Goal: Task Accomplishment & Management: Complete application form

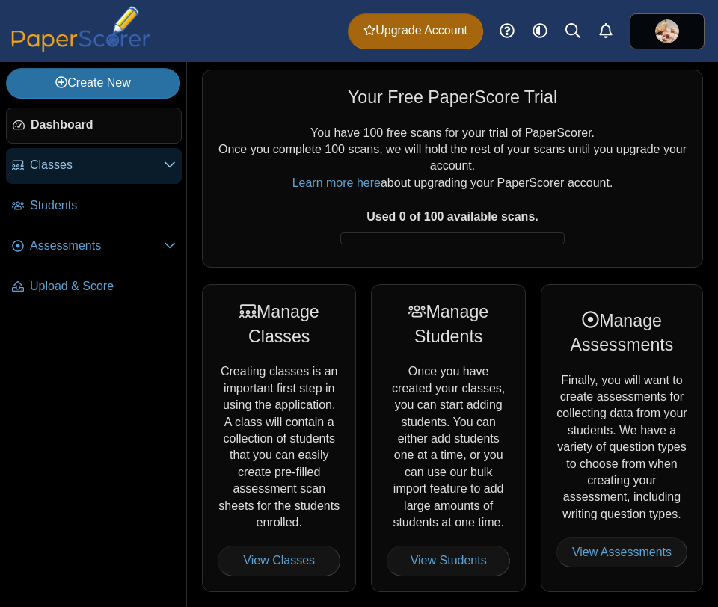
click at [171, 162] on icon at bounding box center [170, 164] width 12 height 12
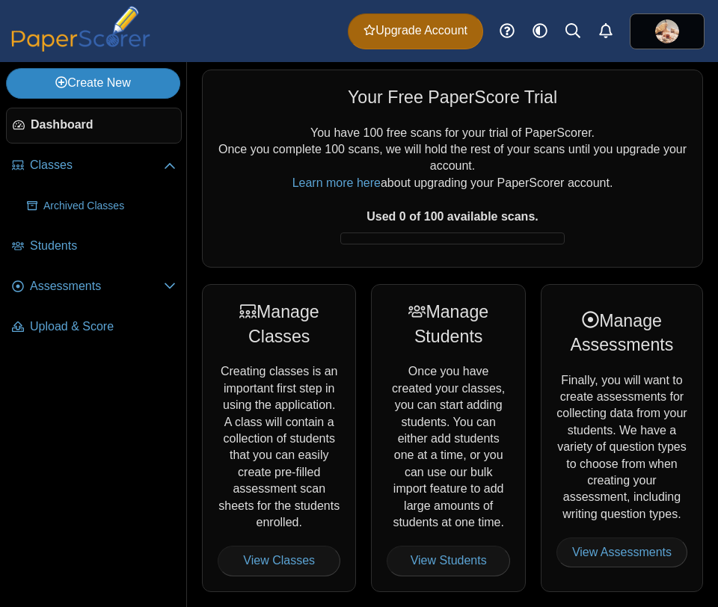
click at [131, 84] on link "Create New" at bounding box center [93, 83] width 174 height 30
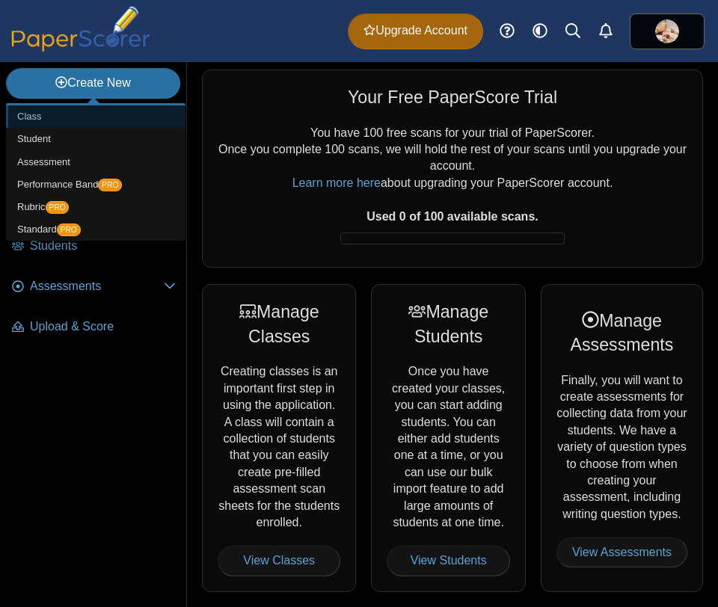
click at [30, 114] on link "Class" at bounding box center [95, 116] width 179 height 22
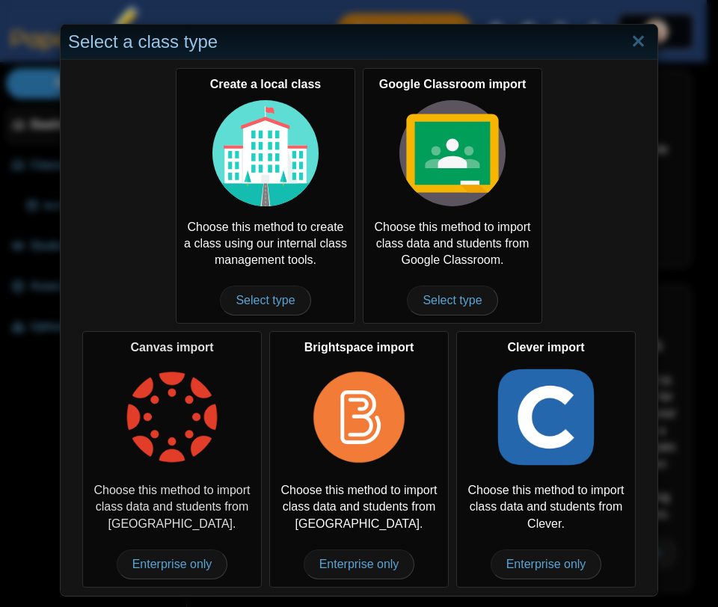
click at [161, 437] on img at bounding box center [172, 417] width 106 height 106
click at [162, 565] on span "Enterprise only" at bounding box center [172, 564] width 111 height 30
click at [163, 565] on span "Enterprise only" at bounding box center [172, 564] width 111 height 30
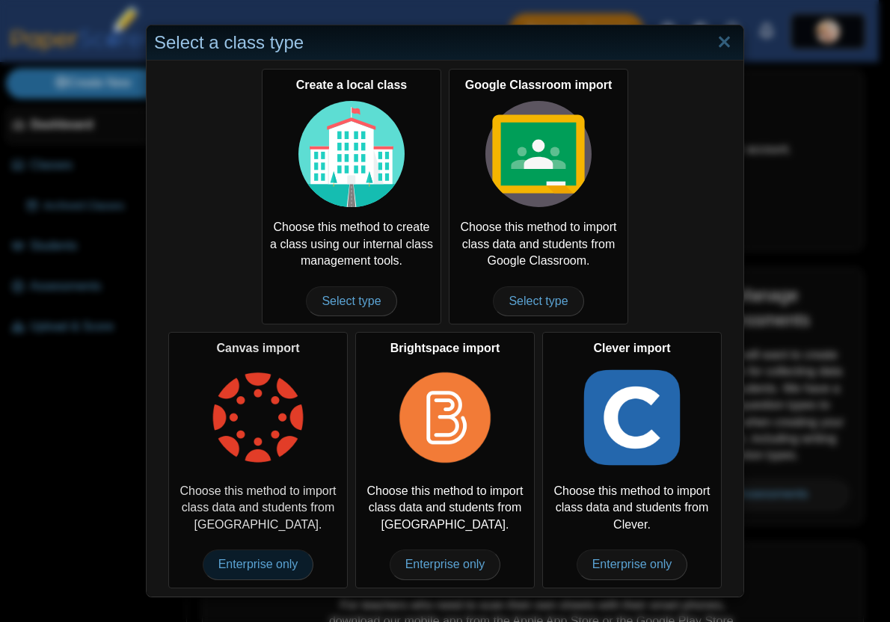
click at [255, 562] on span "Enterprise only" at bounding box center [258, 564] width 111 height 30
click at [719, 41] on link "Close" at bounding box center [723, 42] width 23 height 25
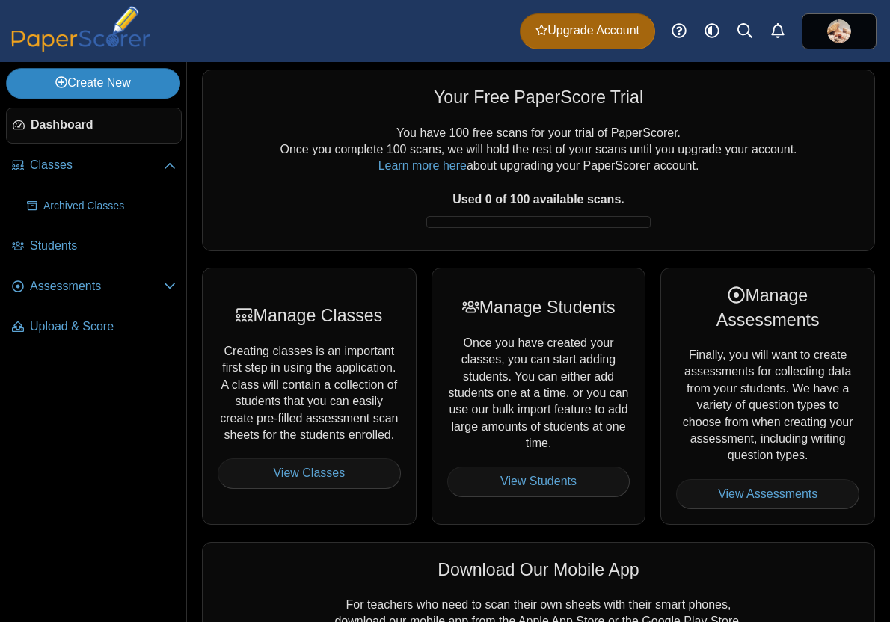
click at [97, 88] on link "Create New" at bounding box center [93, 83] width 174 height 30
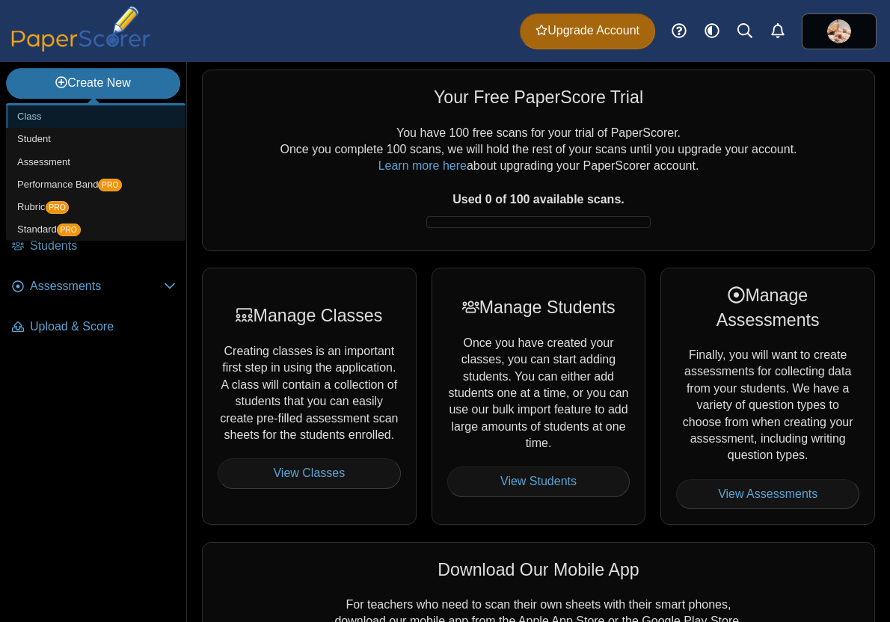
click at [40, 115] on link "Class" at bounding box center [95, 116] width 179 height 22
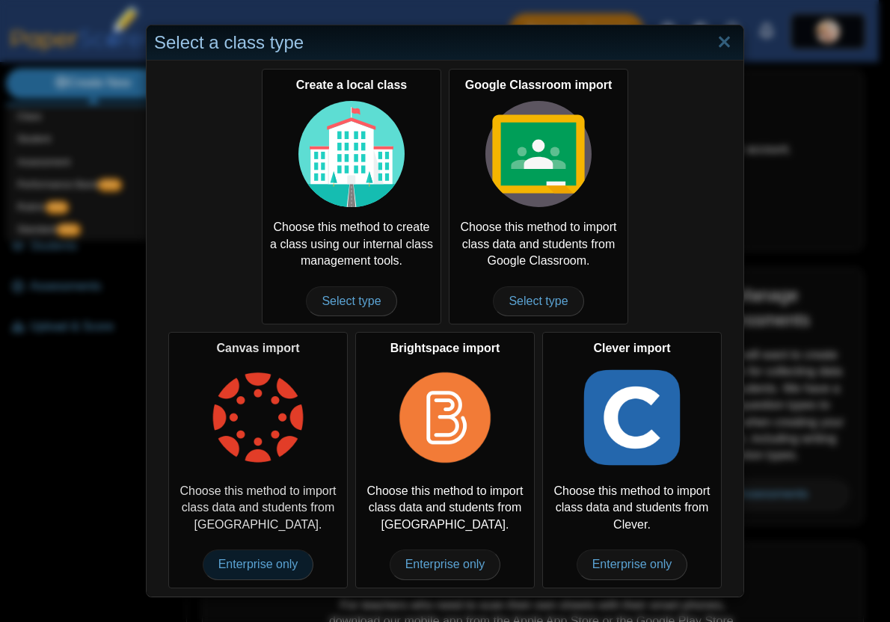
click at [235, 564] on span "Enterprise only" at bounding box center [258, 564] width 111 height 30
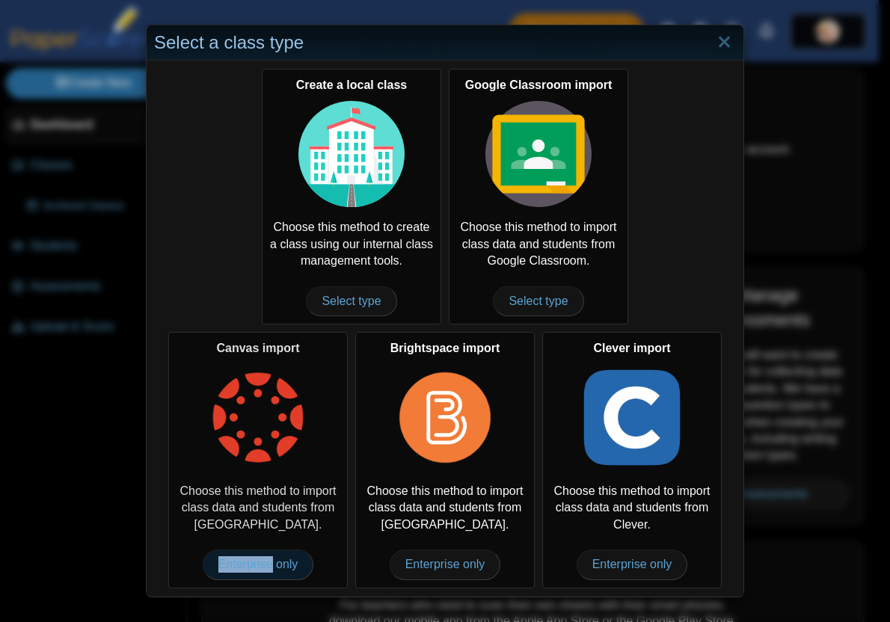
click at [235, 564] on span "Enterprise only" at bounding box center [258, 564] width 111 height 30
click at [718, 38] on link "Close" at bounding box center [723, 42] width 23 height 25
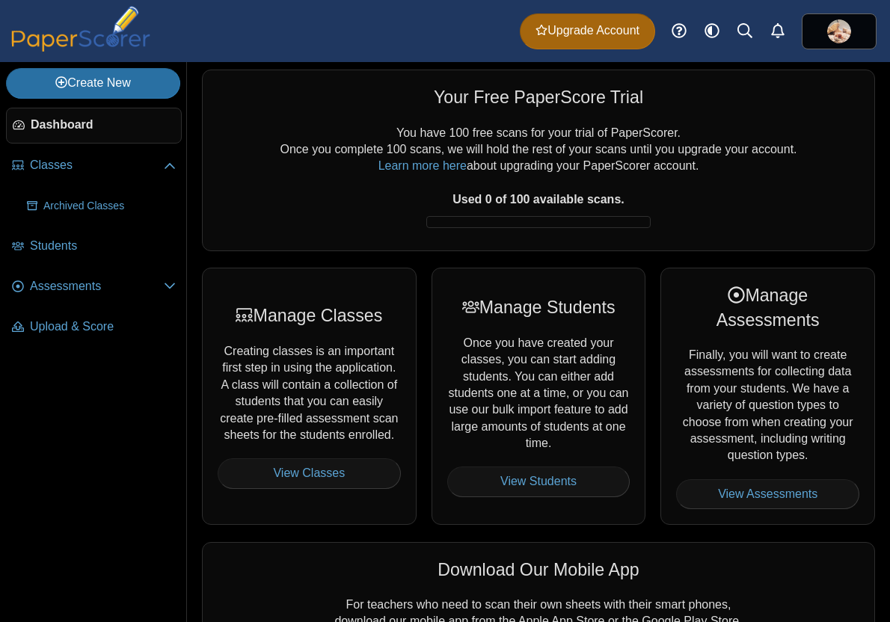
scroll to position [292, 0]
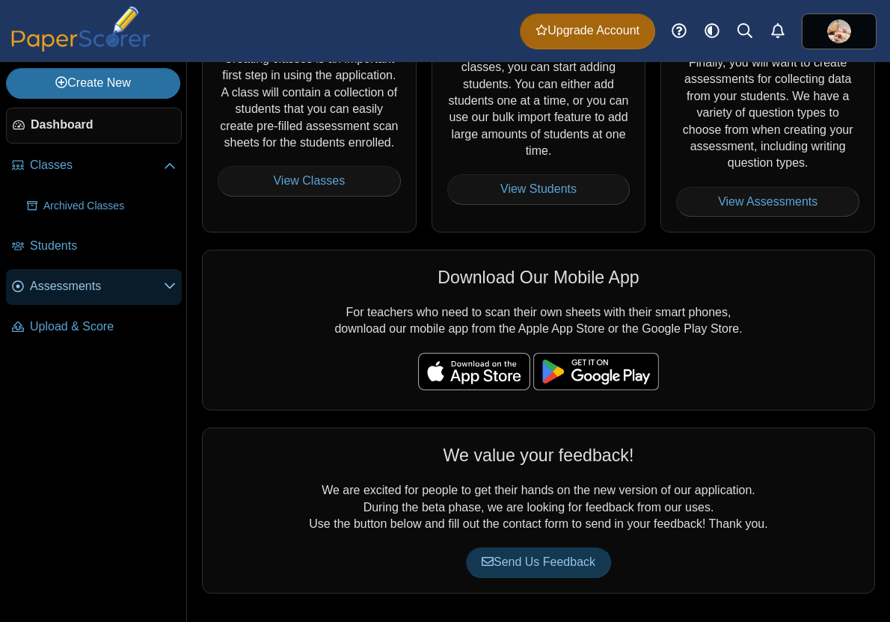
click at [170, 283] on icon at bounding box center [170, 286] width 12 height 12
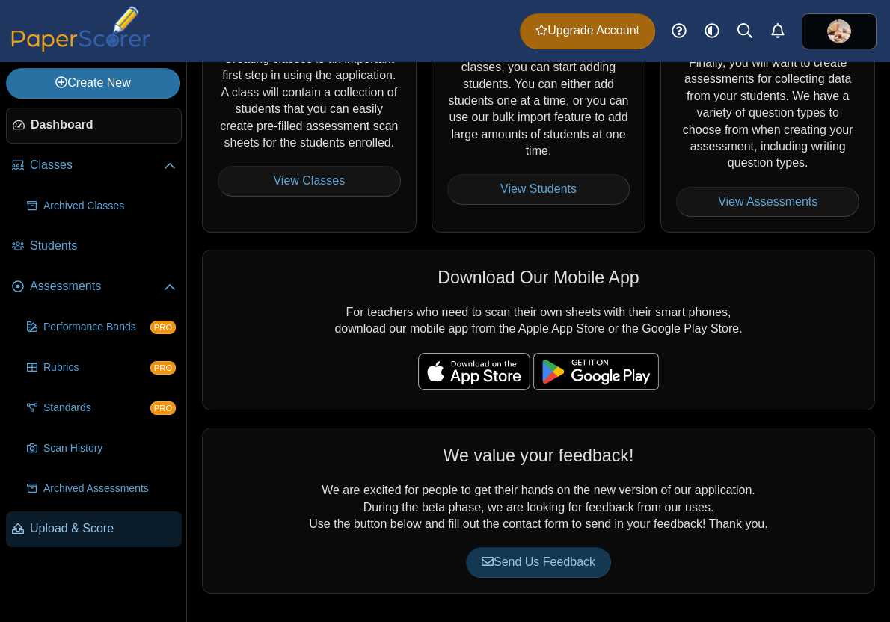
click at [69, 523] on span "Upload & Score" at bounding box center [103, 528] width 146 height 16
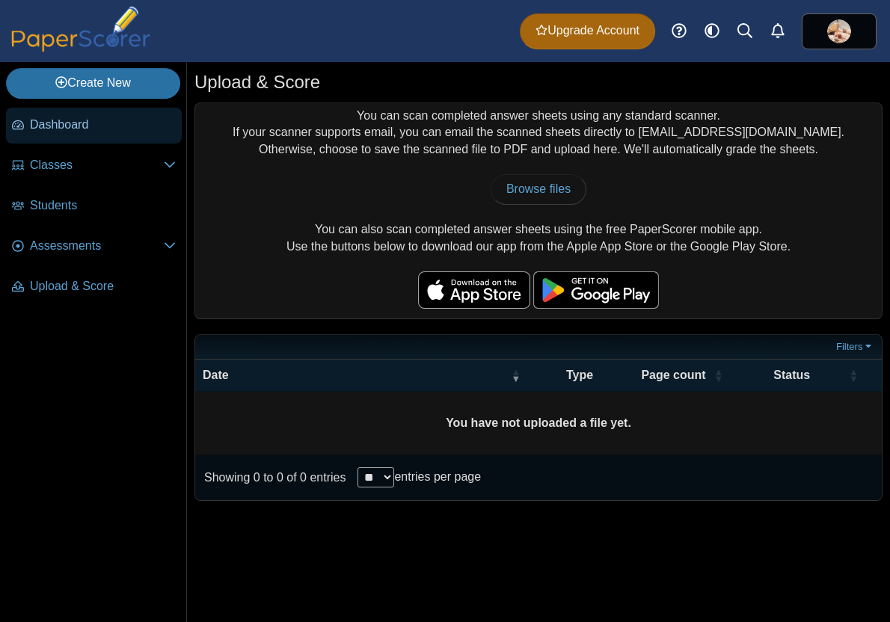
click at [80, 117] on span "Dashboard" at bounding box center [103, 125] width 146 height 16
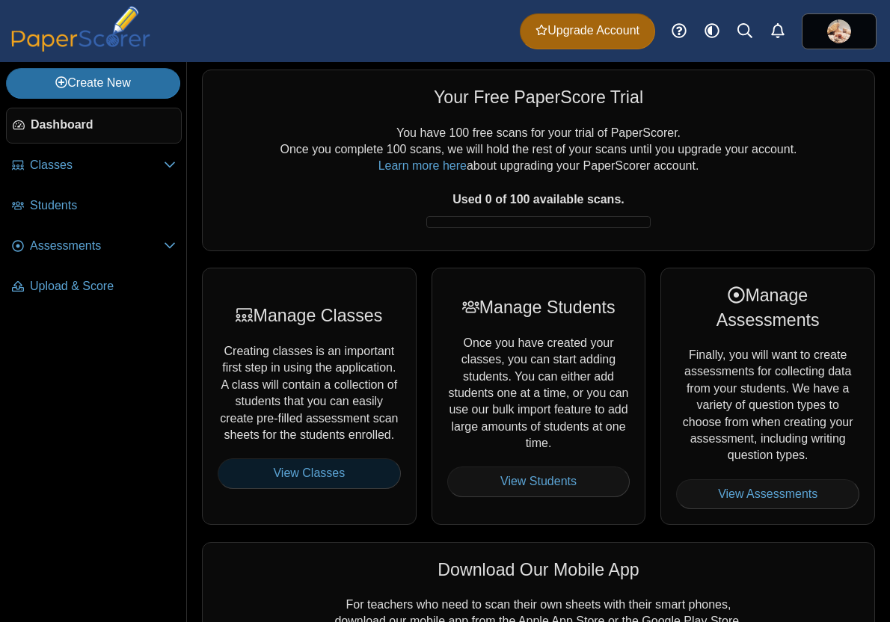
click at [297, 481] on link "View Classes" at bounding box center [309, 473] width 183 height 30
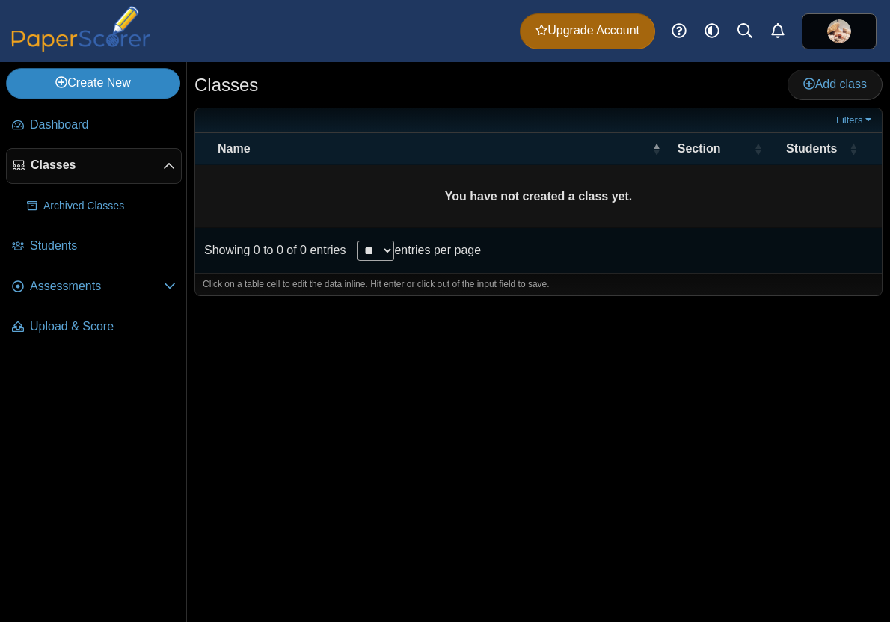
click at [130, 84] on link "Create New" at bounding box center [93, 83] width 174 height 30
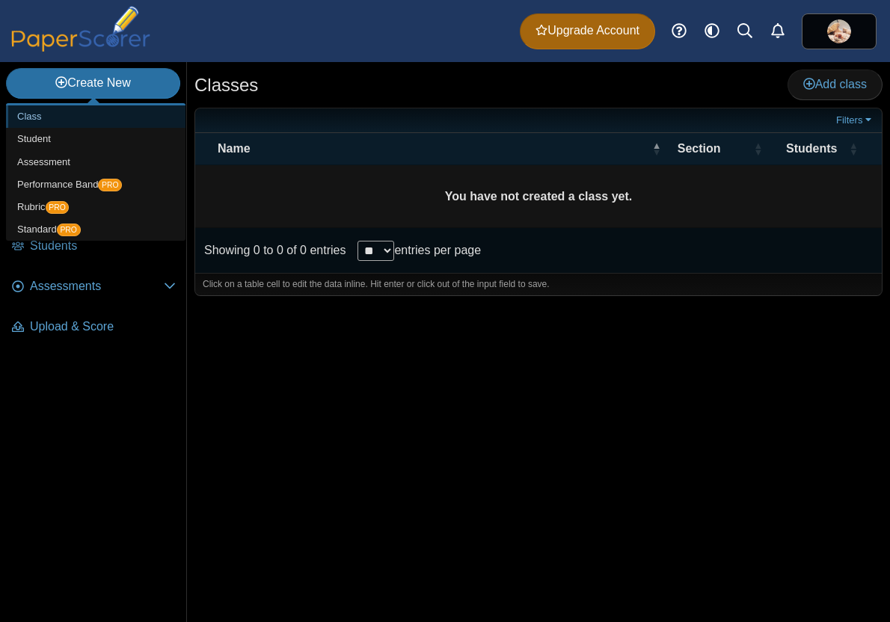
click at [23, 113] on link "Class" at bounding box center [95, 116] width 179 height 22
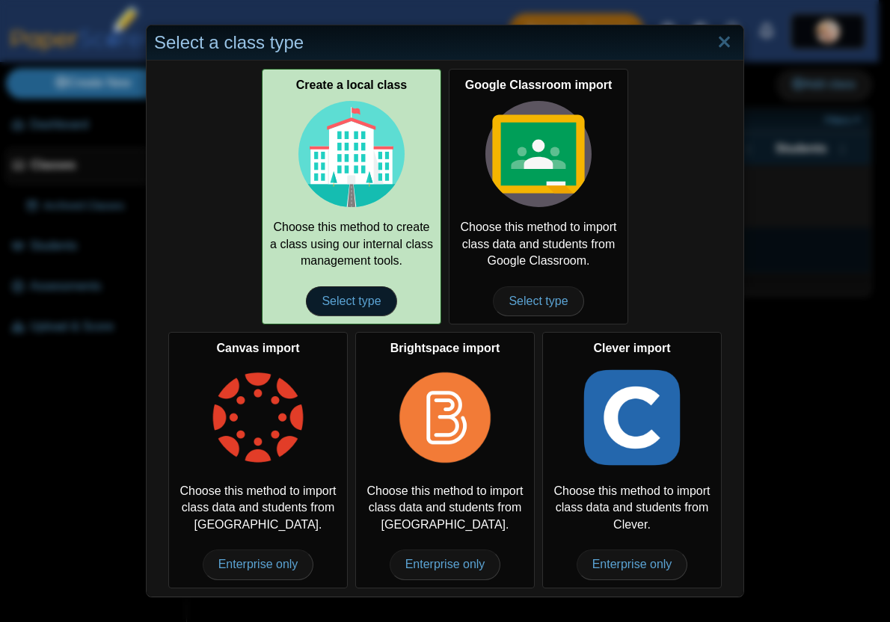
click at [359, 301] on span "Select type" at bounding box center [351, 301] width 90 height 30
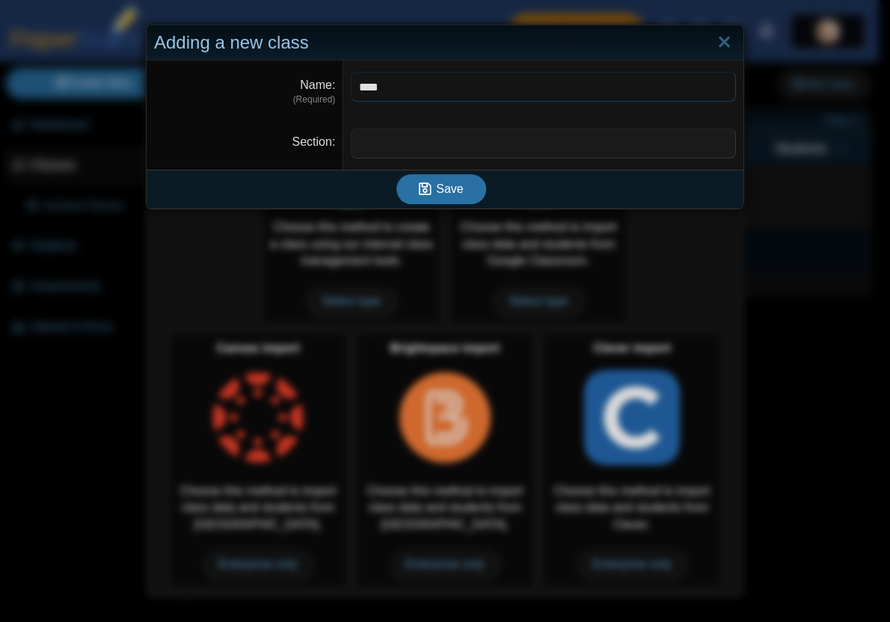
type input "****"
click at [361, 139] on input "Section" at bounding box center [543, 144] width 385 height 30
type input "*"
click at [444, 188] on span "Save" at bounding box center [449, 188] width 27 height 13
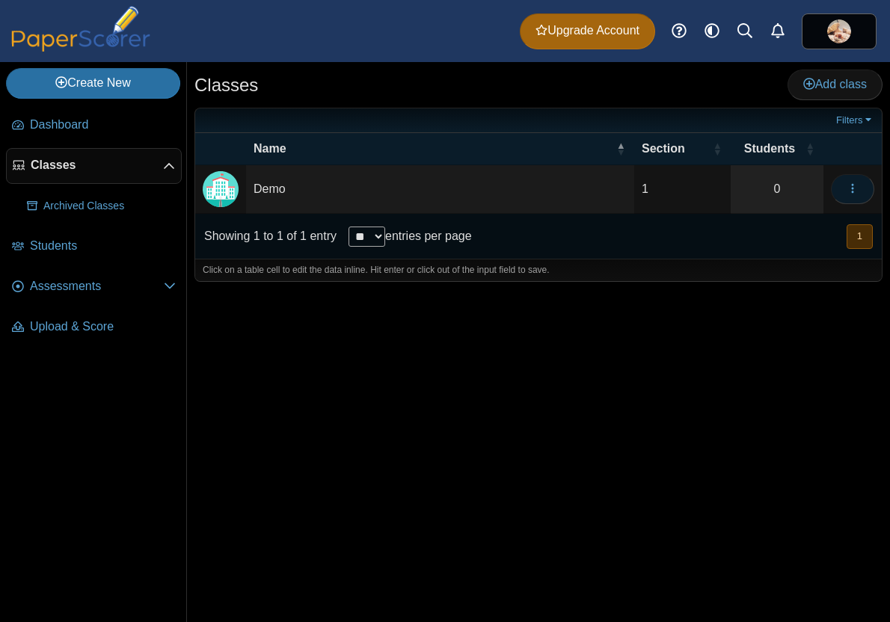
click at [847, 186] on icon "button" at bounding box center [852, 188] width 12 height 12
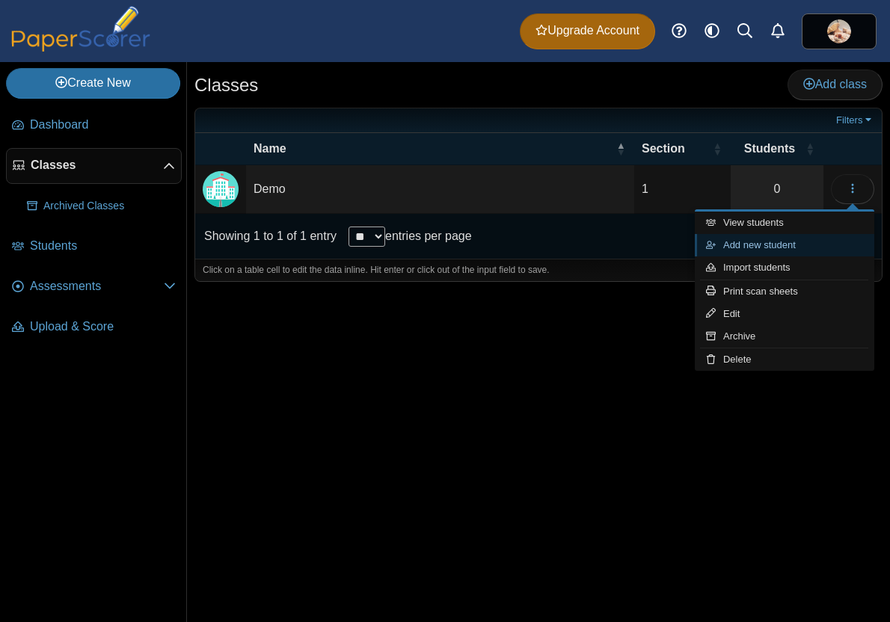
click at [787, 241] on link "Add new student" at bounding box center [784, 245] width 179 height 22
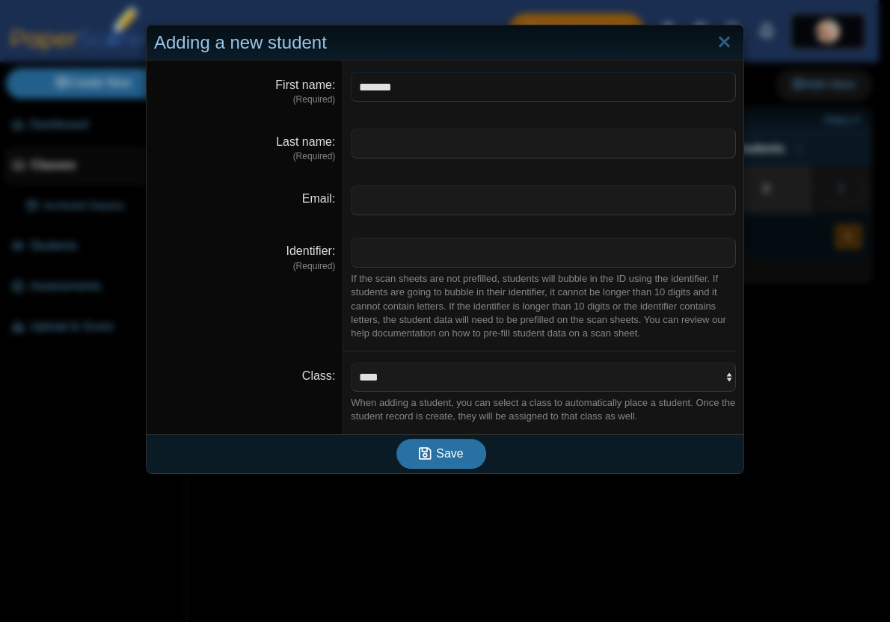
type input "*******"
type input "***"
click at [390, 257] on input "Identifier" at bounding box center [543, 253] width 385 height 30
drag, startPoint x: 411, startPoint y: 253, endPoint x: 351, endPoint y: 251, distance: 59.9
click at [351, 251] on input "********" at bounding box center [543, 253] width 385 height 30
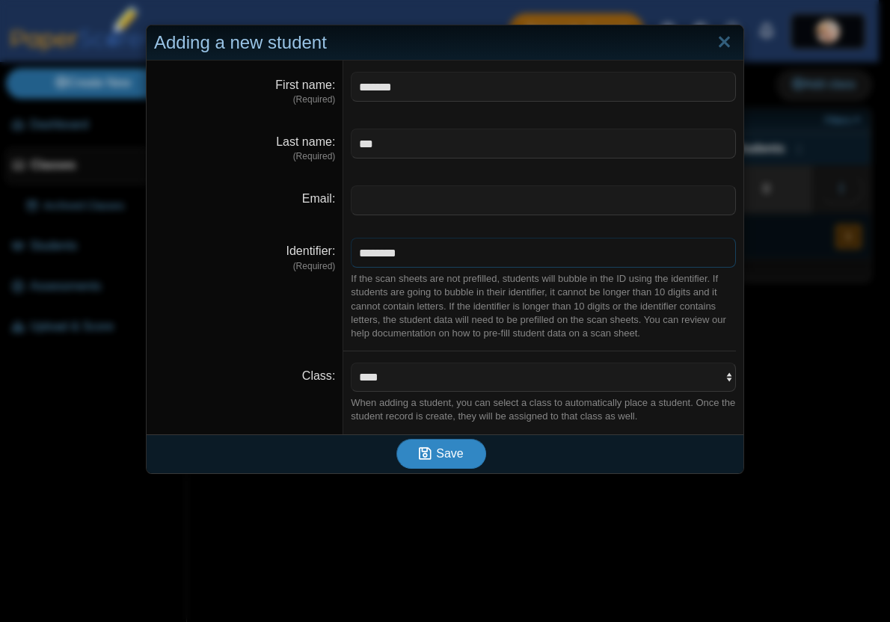
type input "********"
click at [467, 451] on button "Save" at bounding box center [441, 454] width 90 height 30
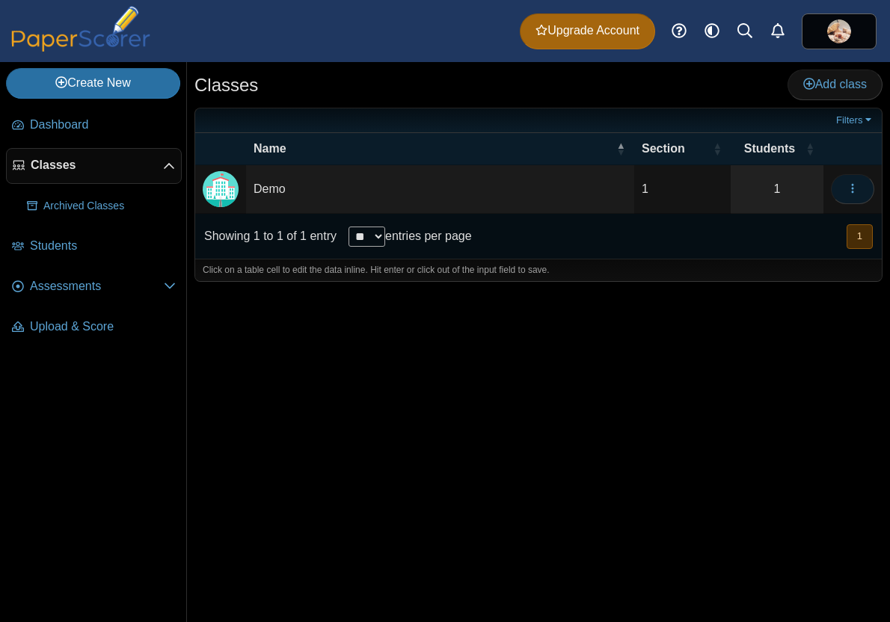
click at [852, 185] on icon "button" at bounding box center [852, 188] width 12 height 12
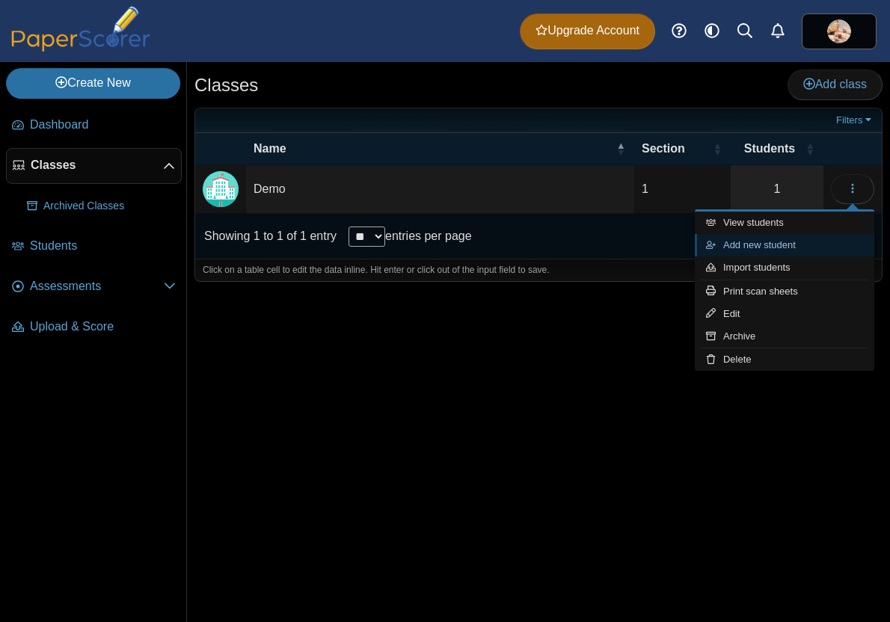
click at [823, 238] on link "Add new student" at bounding box center [784, 245] width 179 height 22
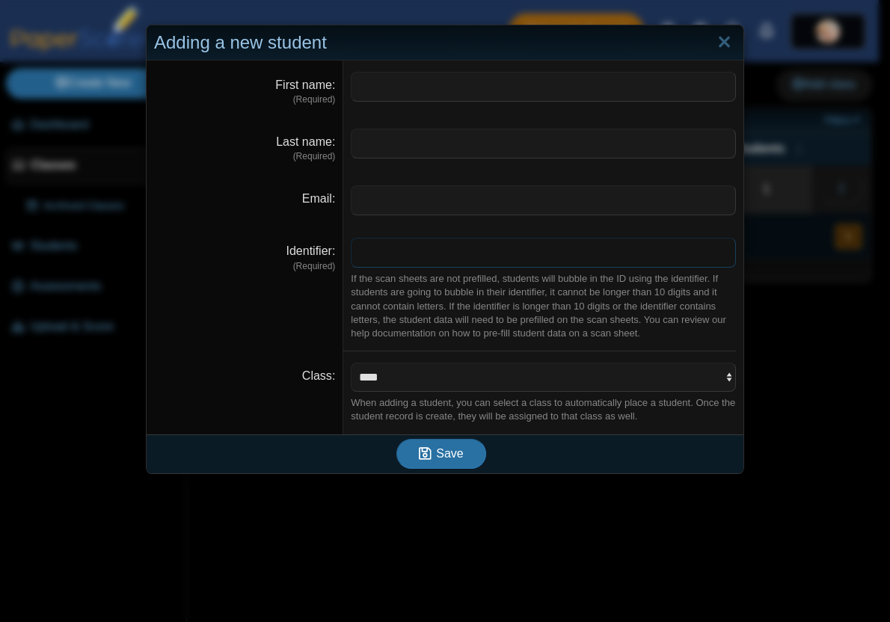
click at [366, 255] on input "Identifier" at bounding box center [543, 253] width 385 height 30
paste input "********"
click at [413, 255] on input "********" at bounding box center [543, 253] width 385 height 30
type input "********"
click at [355, 92] on input "First name" at bounding box center [543, 87] width 385 height 30
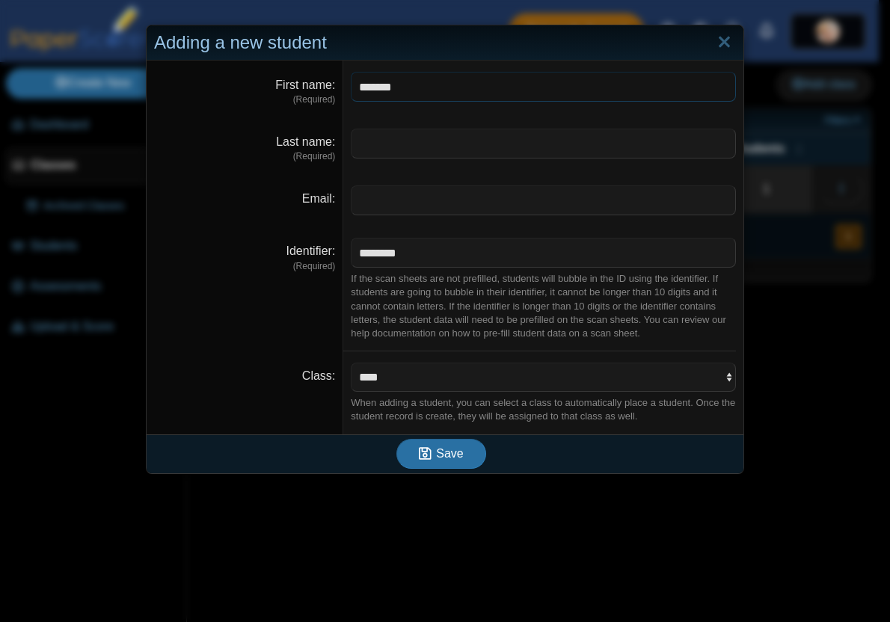
type input "*******"
type input "***"
click at [431, 461] on button "Save" at bounding box center [441, 454] width 90 height 30
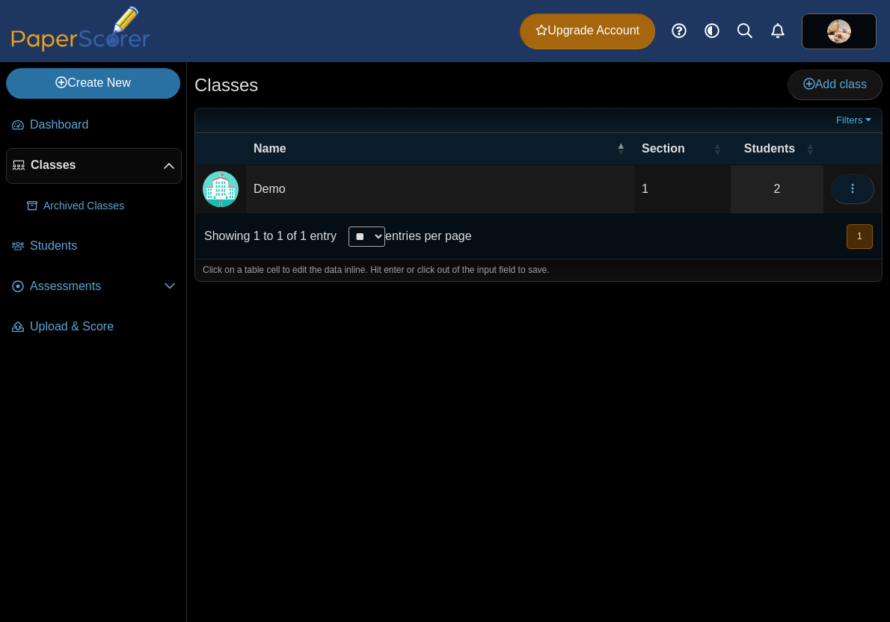
click at [857, 190] on icon "button" at bounding box center [852, 188] width 12 height 12
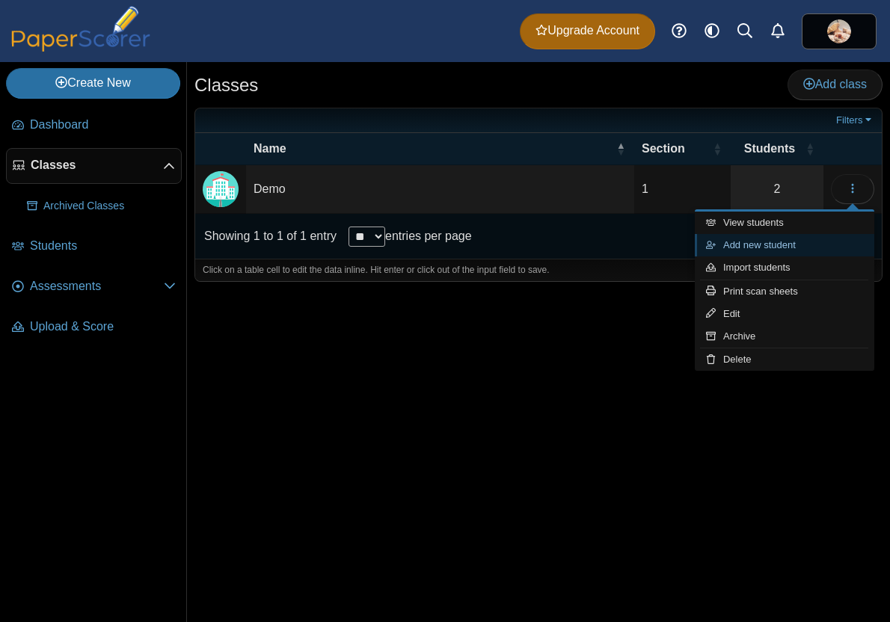
click at [796, 238] on link "Add new student" at bounding box center [784, 245] width 179 height 22
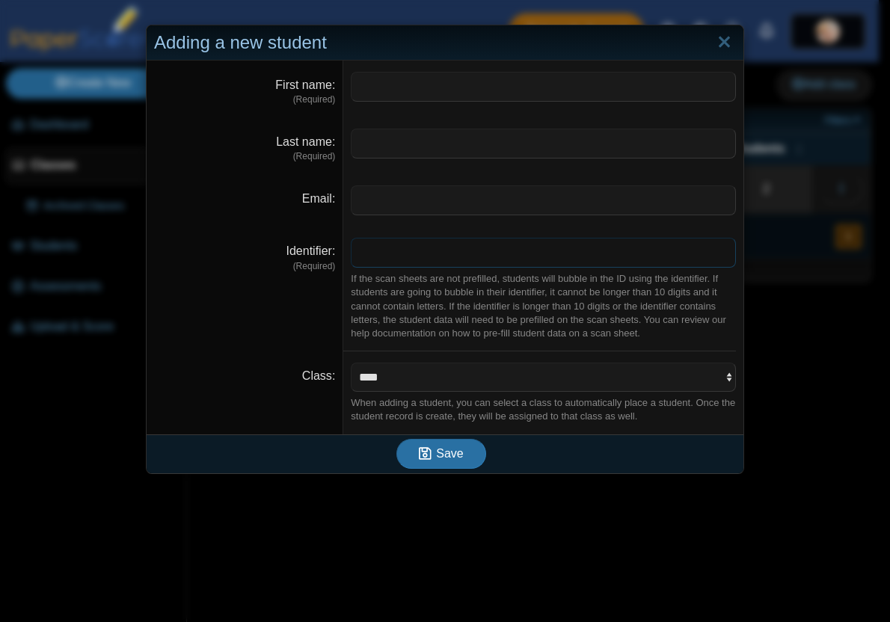
click at [359, 254] on input "Identifier" at bounding box center [543, 253] width 385 height 30
paste input "********"
type input "********"
click at [389, 85] on input "First name" at bounding box center [543, 87] width 385 height 30
type input "*******"
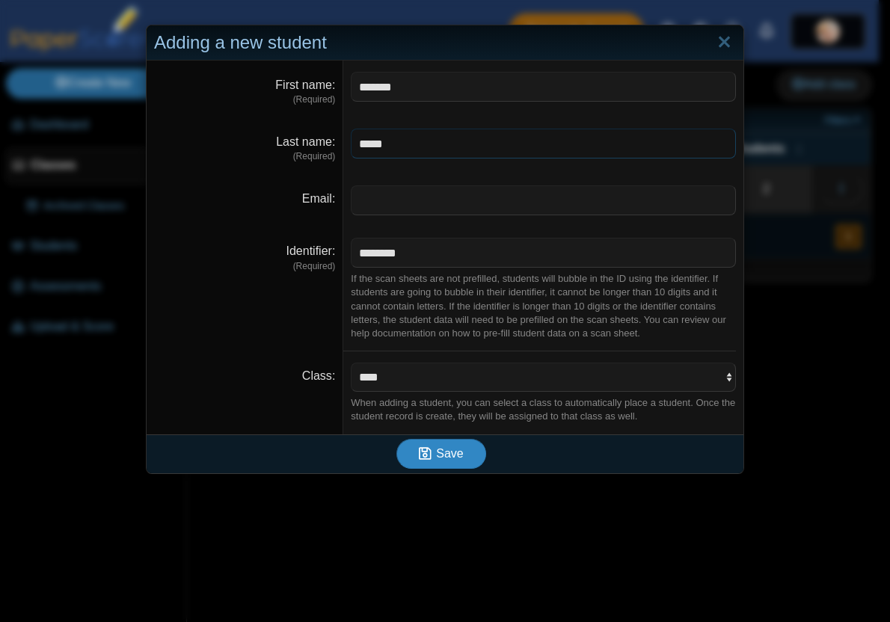
type input "*****"
click at [444, 458] on span "Save" at bounding box center [449, 453] width 27 height 13
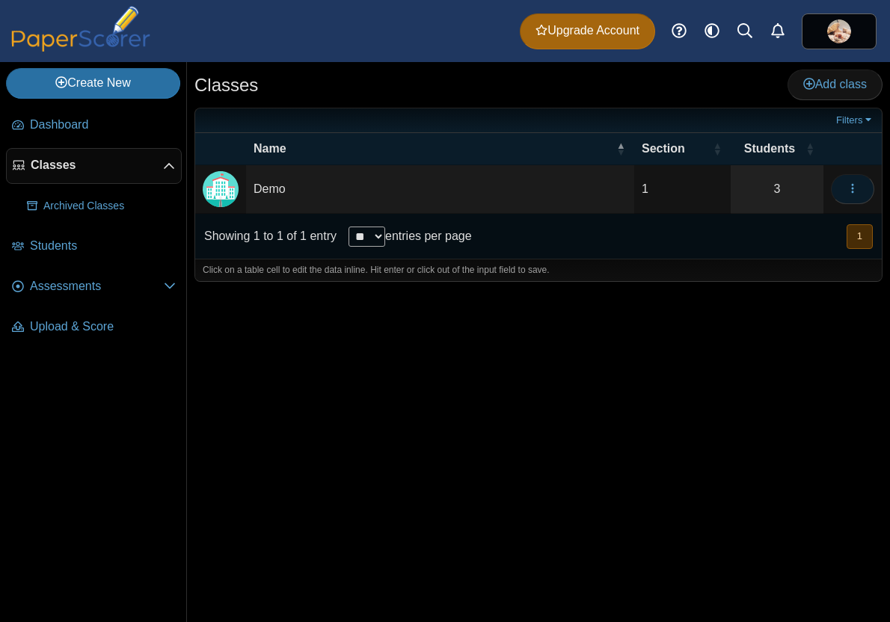
click at [855, 193] on icon "button" at bounding box center [852, 188] width 12 height 12
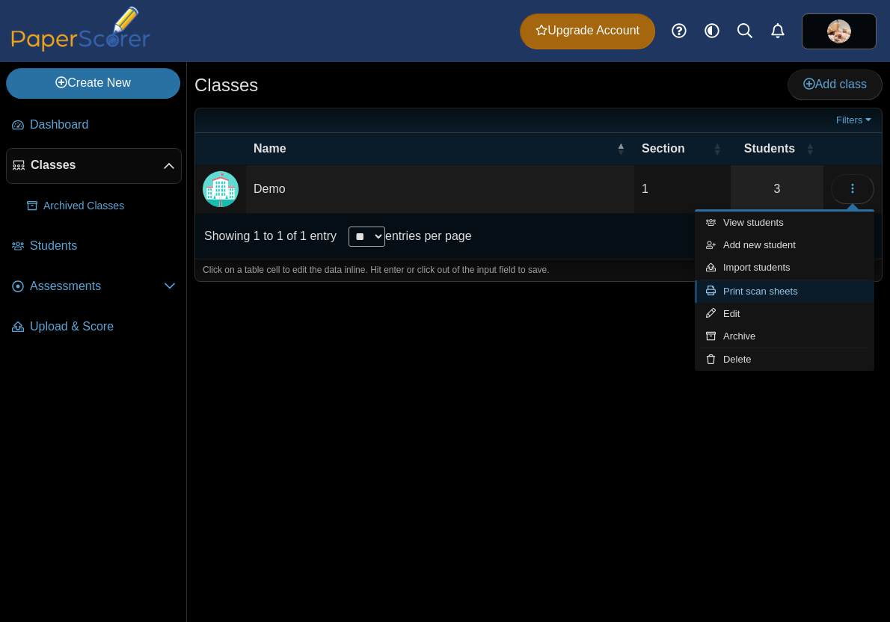
click at [783, 290] on link "Print scan sheets" at bounding box center [784, 291] width 179 height 22
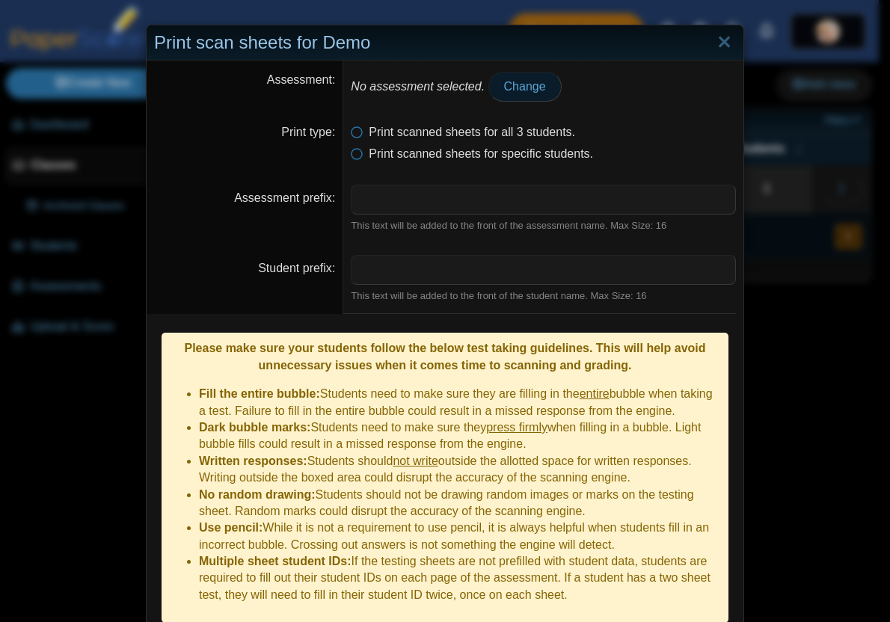
click at [522, 87] on span "Change" at bounding box center [525, 86] width 42 height 13
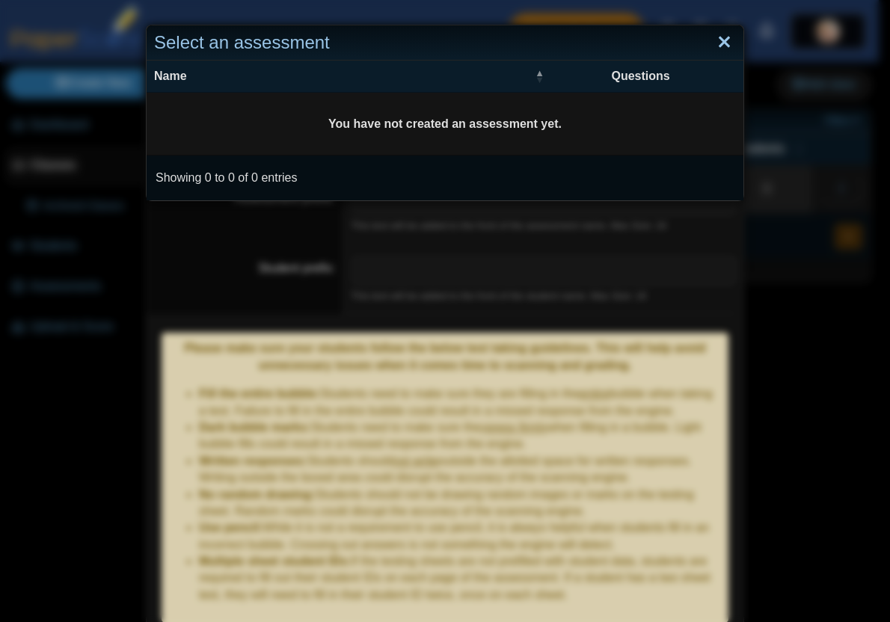
click at [718, 45] on link "Close" at bounding box center [723, 42] width 23 height 25
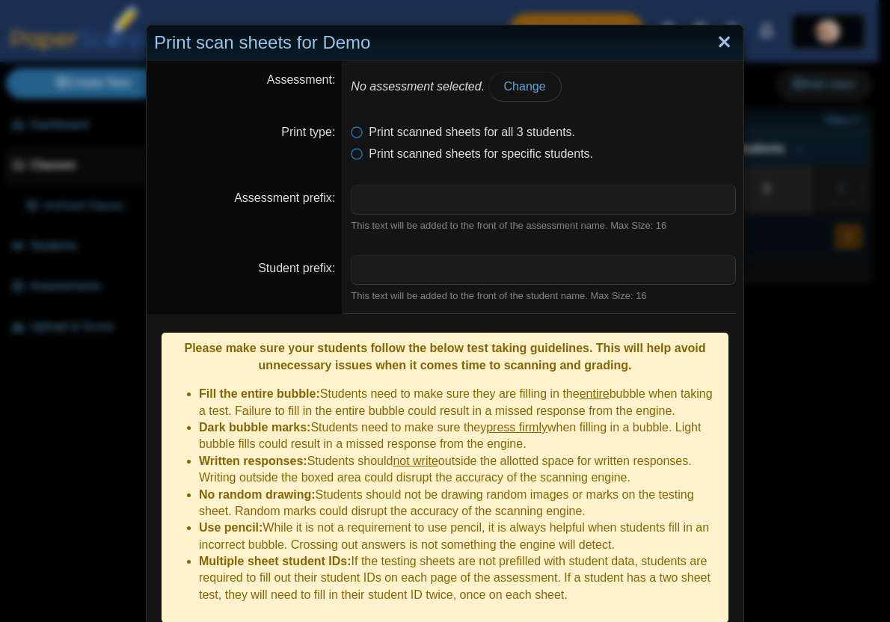
click at [722, 43] on link "Close" at bounding box center [723, 42] width 23 height 25
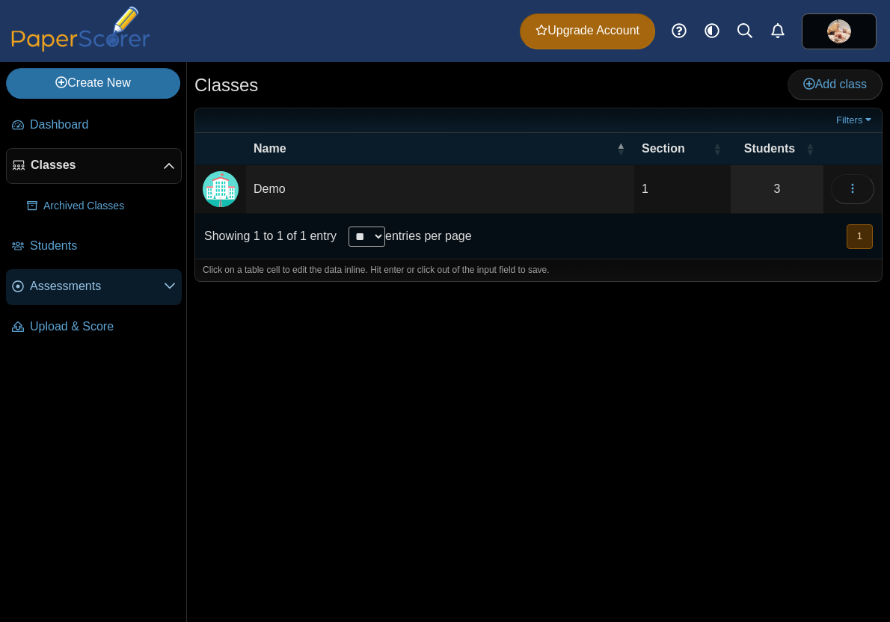
click at [167, 283] on icon at bounding box center [170, 286] width 12 height 12
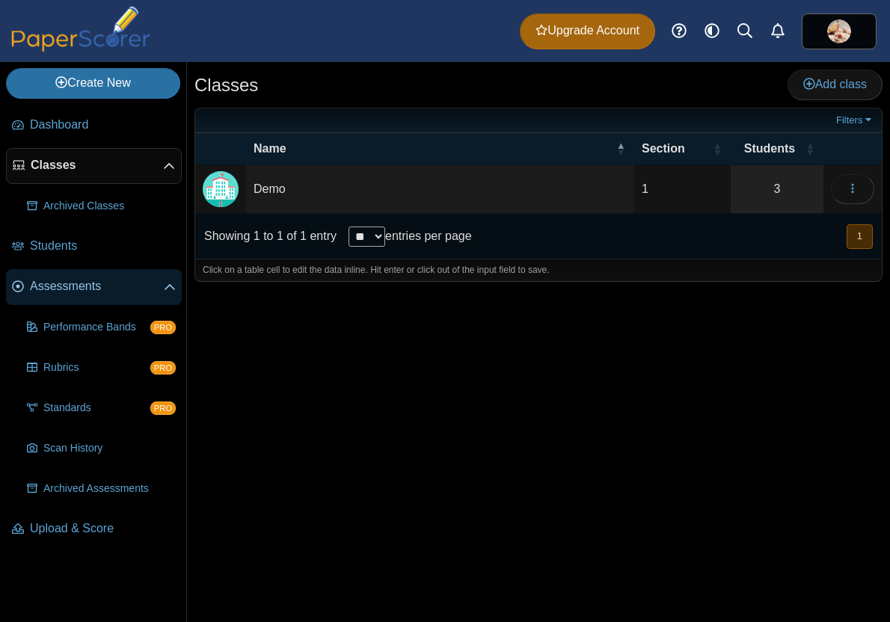
click at [167, 283] on icon at bounding box center [170, 288] width 12 height 12
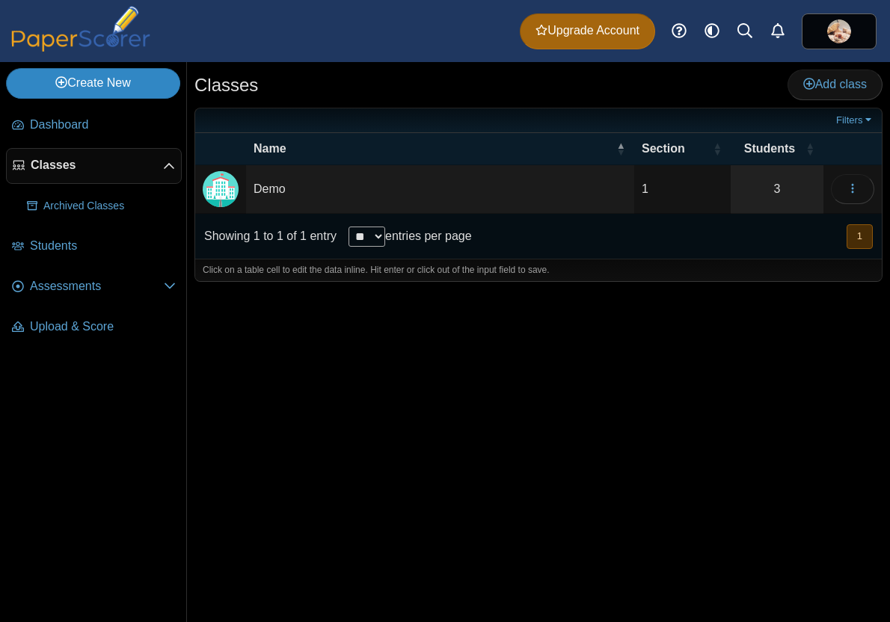
click at [139, 83] on link "Create New" at bounding box center [93, 83] width 174 height 30
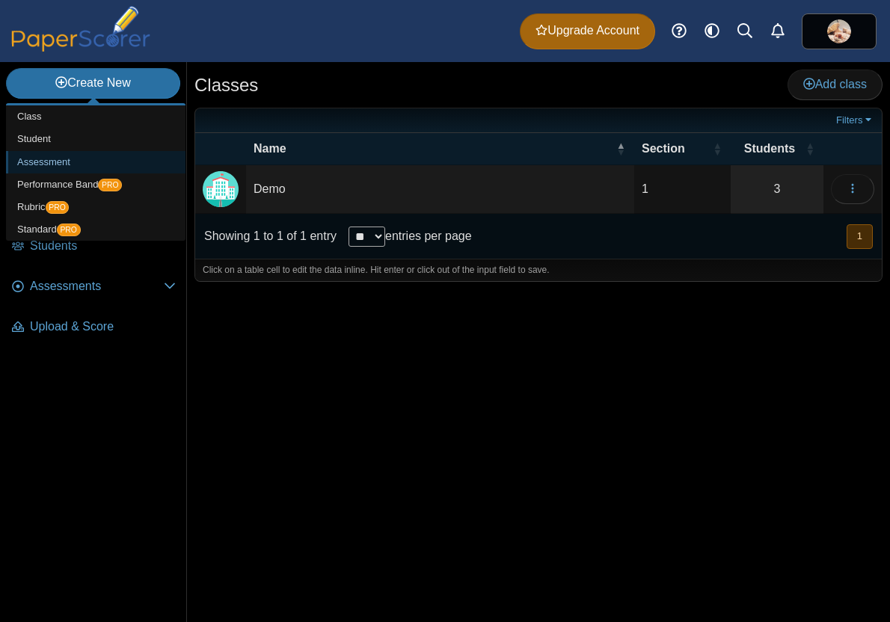
click at [77, 158] on link "Assessment" at bounding box center [95, 162] width 179 height 22
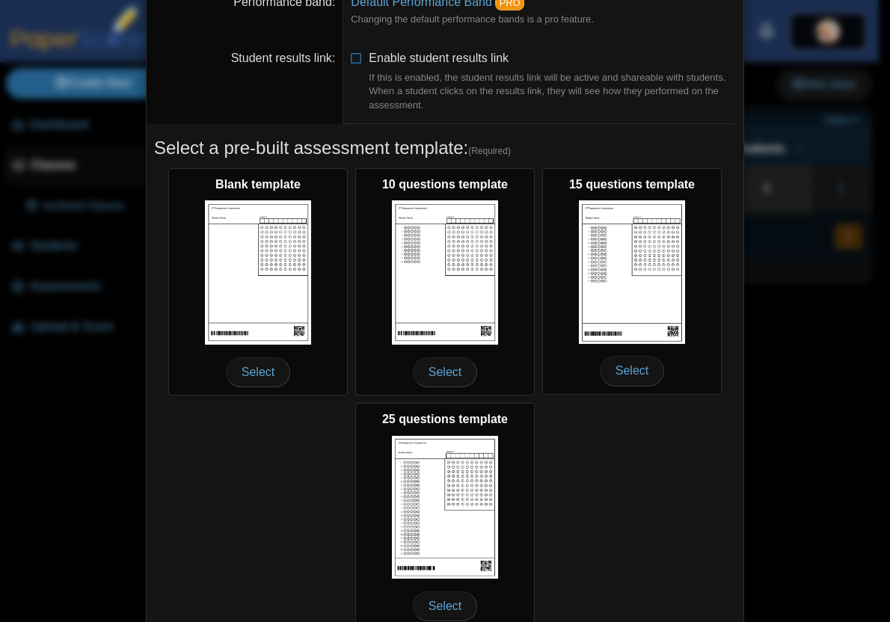
scroll to position [202, 0]
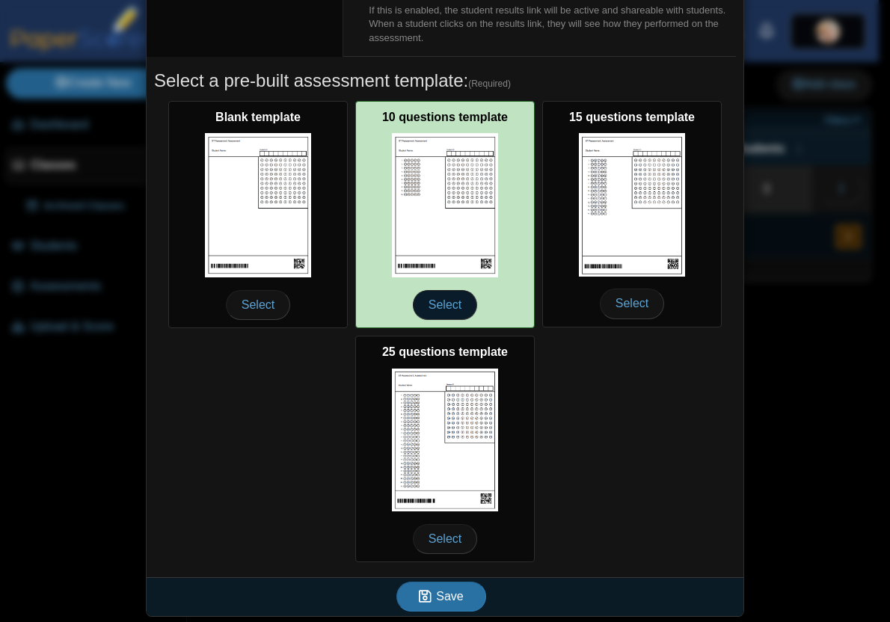
type input "**********"
click at [437, 305] on span "Select" at bounding box center [445, 305] width 64 height 30
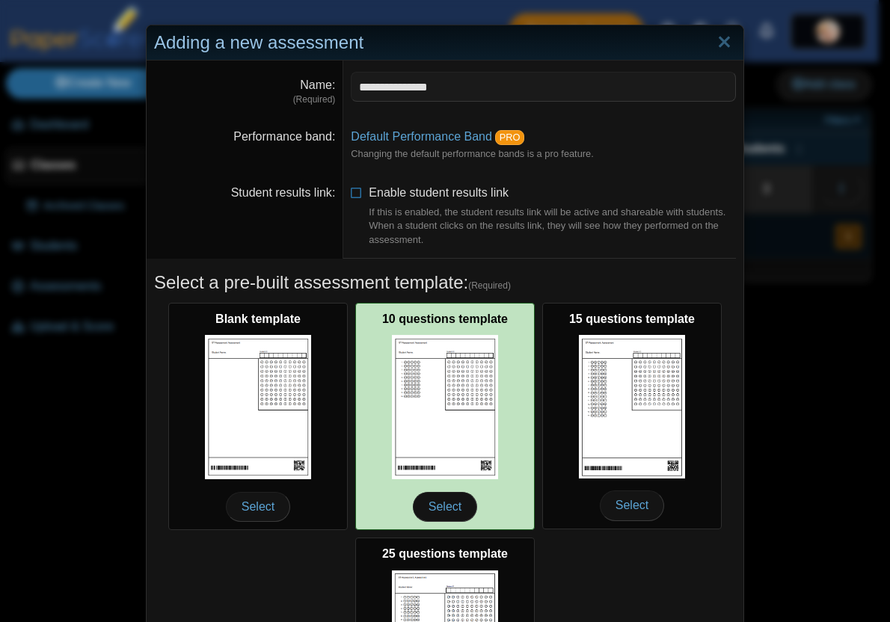
scroll to position [203, 0]
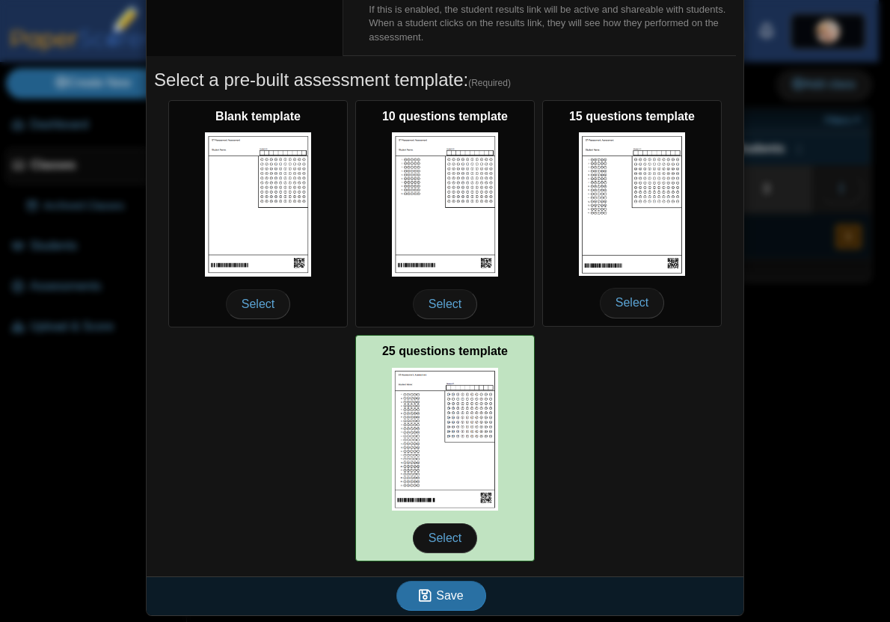
click at [442, 438] on img at bounding box center [445, 440] width 106 height 144
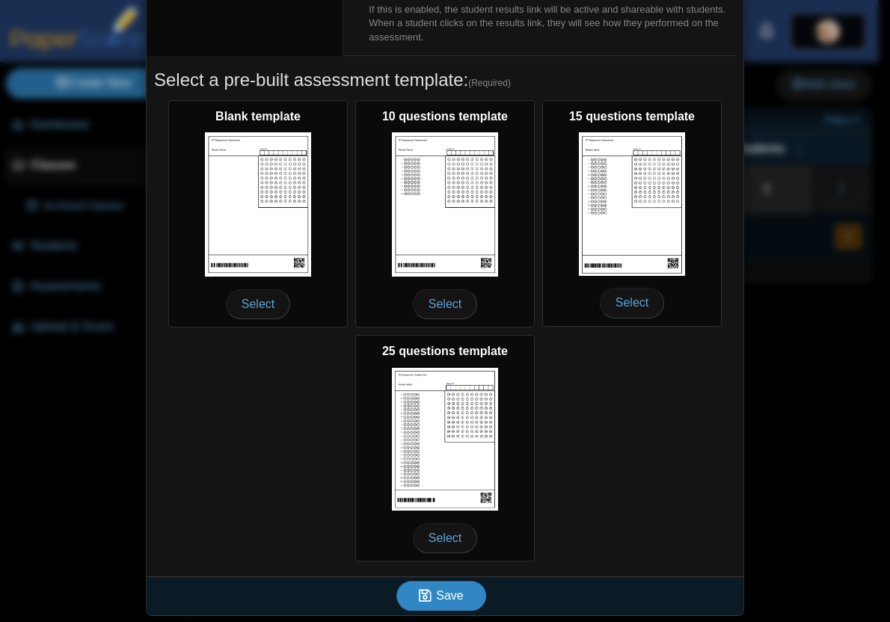
click at [453, 597] on span "Save" at bounding box center [449, 595] width 27 height 13
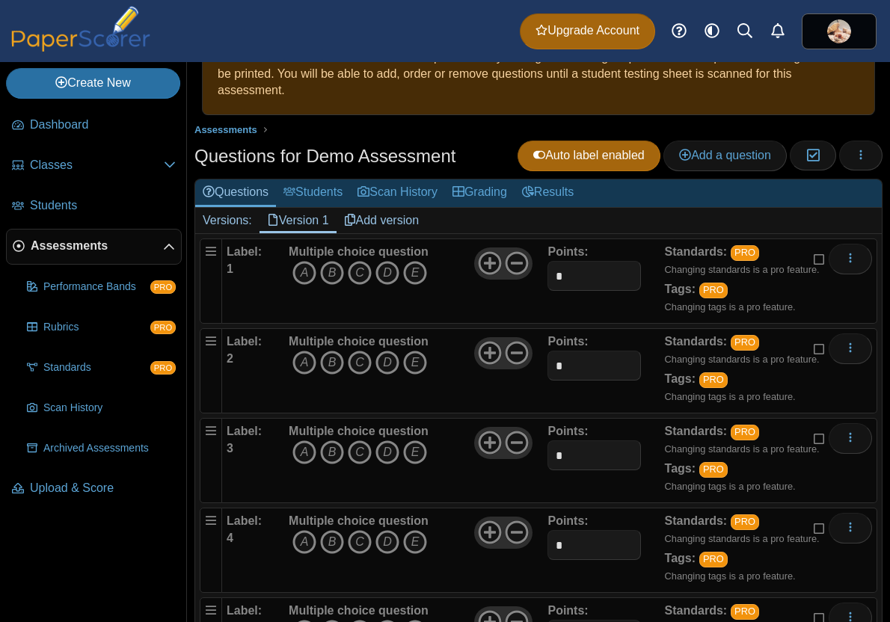
scroll to position [65, 0]
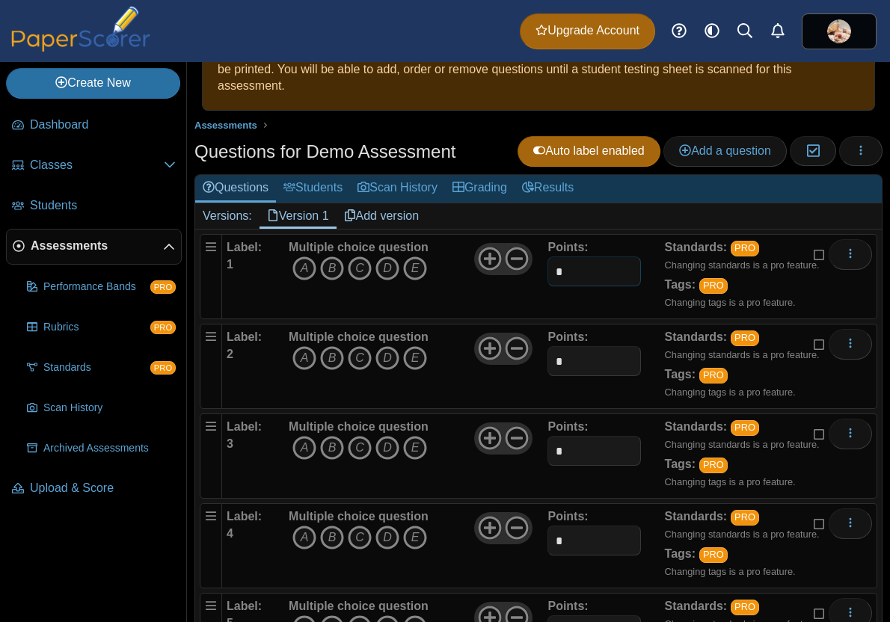
click at [559, 273] on input "*" at bounding box center [593, 271] width 93 height 30
click at [511, 259] on use at bounding box center [516, 258] width 23 height 23
click at [487, 258] on use at bounding box center [489, 258] width 23 height 23
click at [574, 272] on input "*" at bounding box center [593, 271] width 93 height 30
click at [382, 271] on icon "D" at bounding box center [387, 268] width 24 height 24
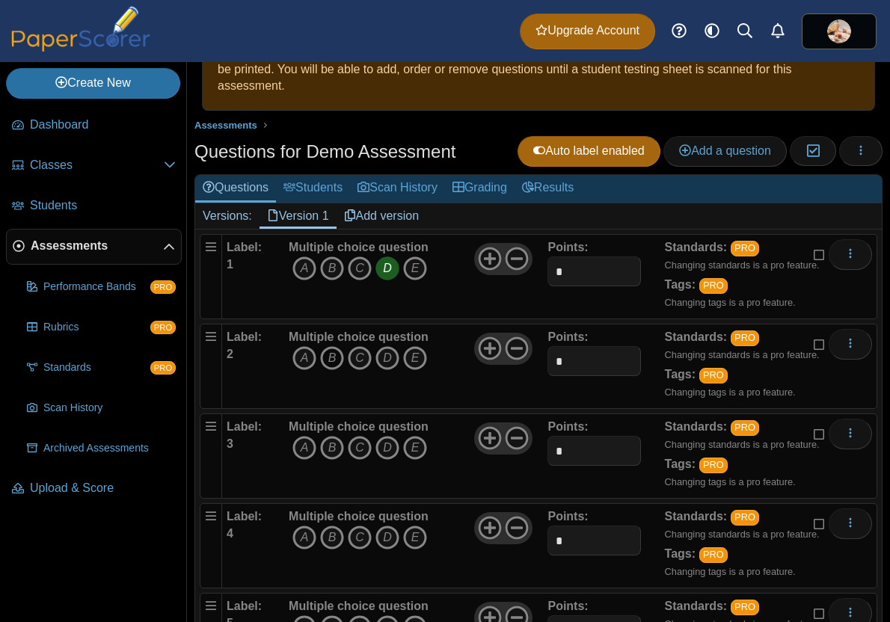
click at [332, 356] on icon "B" at bounding box center [332, 358] width 24 height 24
click at [356, 447] on icon "C" at bounding box center [360, 448] width 24 height 24
click at [353, 536] on icon "C" at bounding box center [360, 538] width 24 height 24
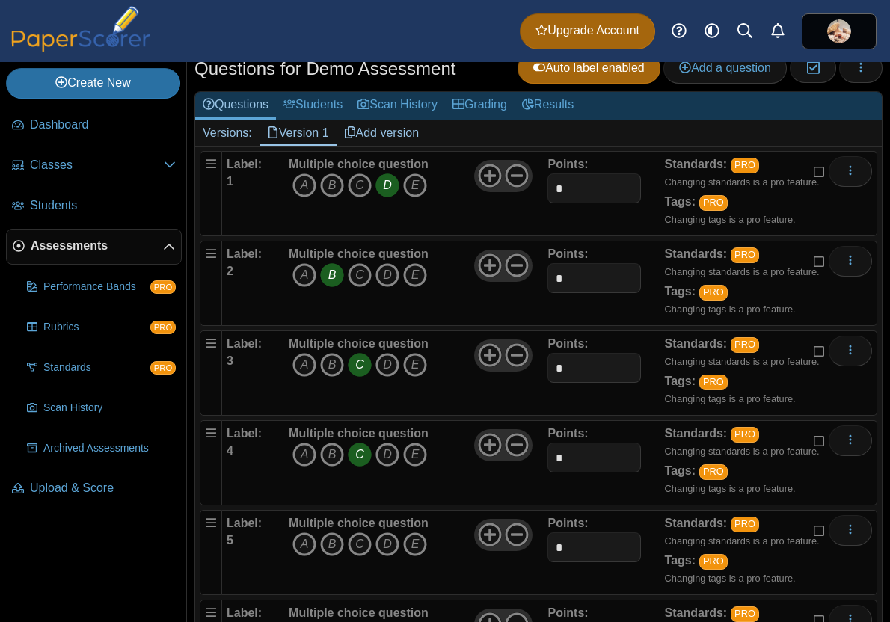
scroll to position [161, 0]
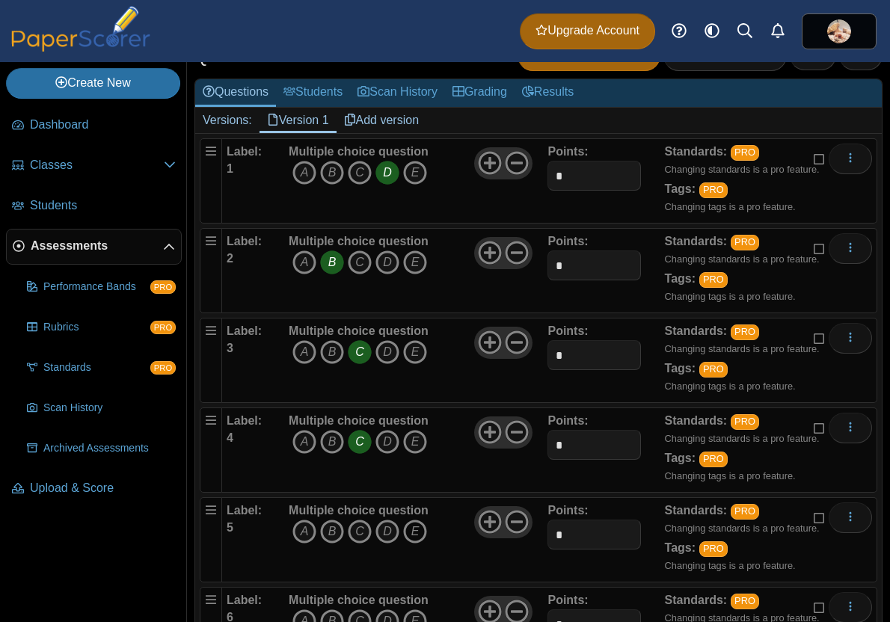
click at [412, 526] on icon "E" at bounding box center [415, 532] width 24 height 24
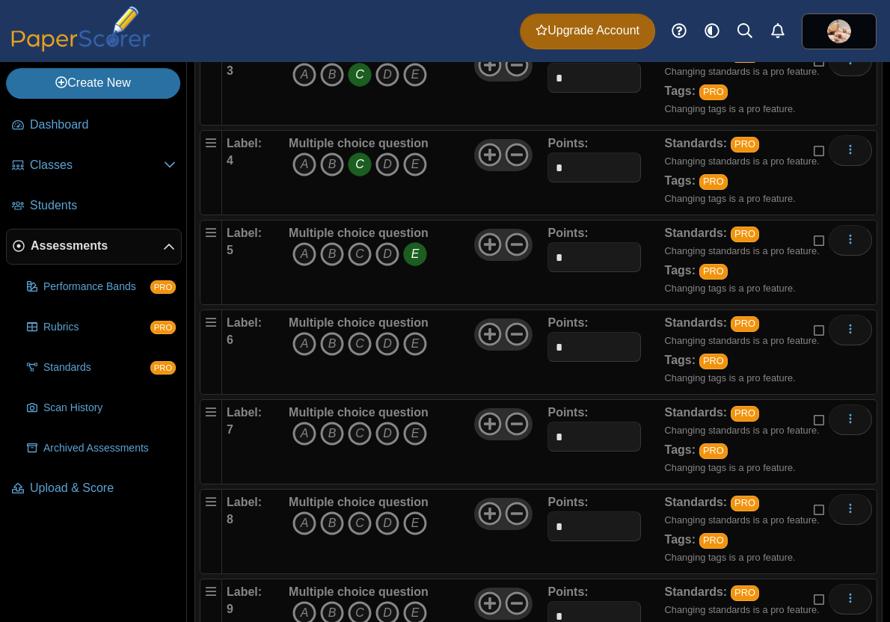
click at [407, 511] on icon "E" at bounding box center [415, 523] width 24 height 24
click at [305, 609] on icon "A" at bounding box center [304, 613] width 24 height 24
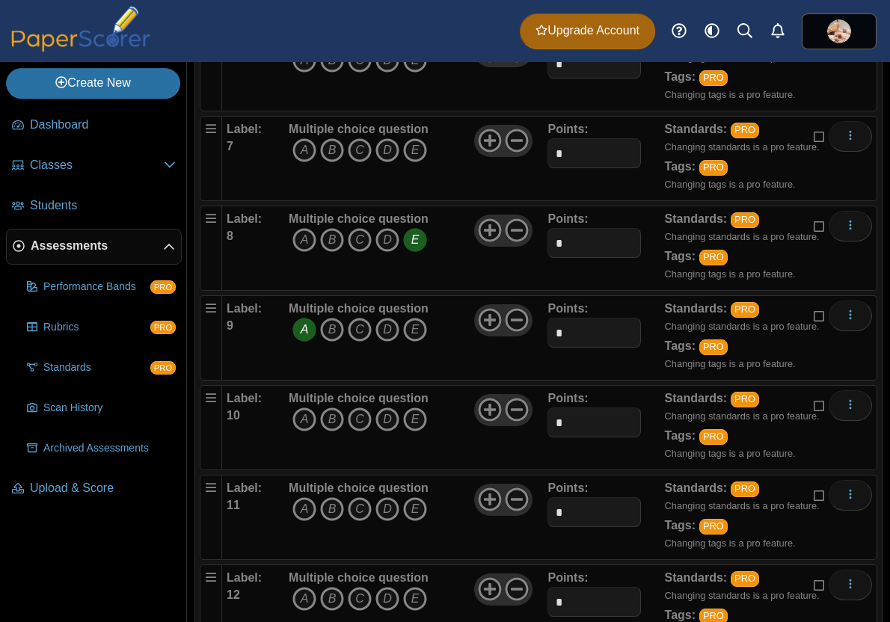
scroll to position [731, 0]
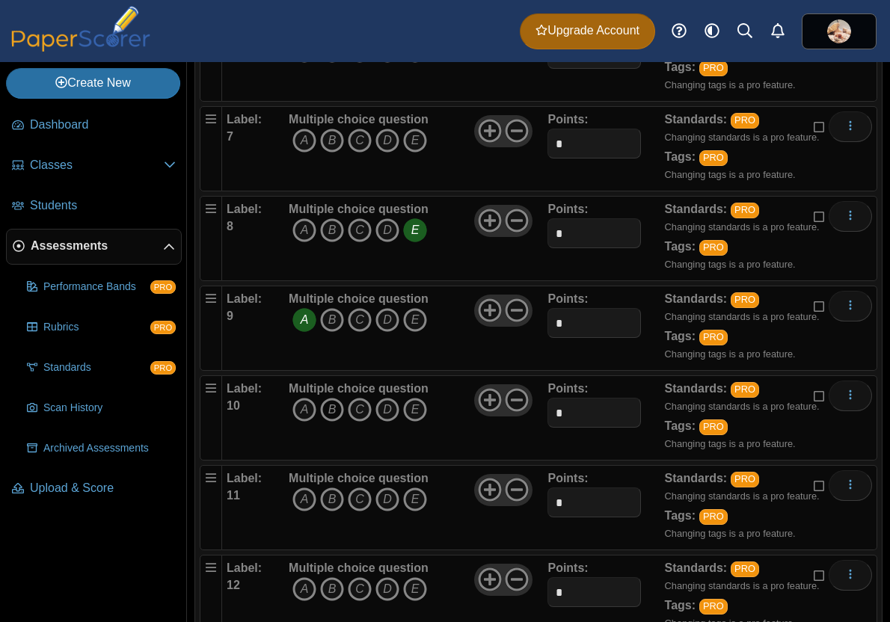
click at [330, 410] on icon "B" at bounding box center [332, 410] width 24 height 24
click at [388, 500] on icon "D" at bounding box center [387, 499] width 24 height 24
click at [361, 587] on icon "C" at bounding box center [360, 589] width 24 height 24
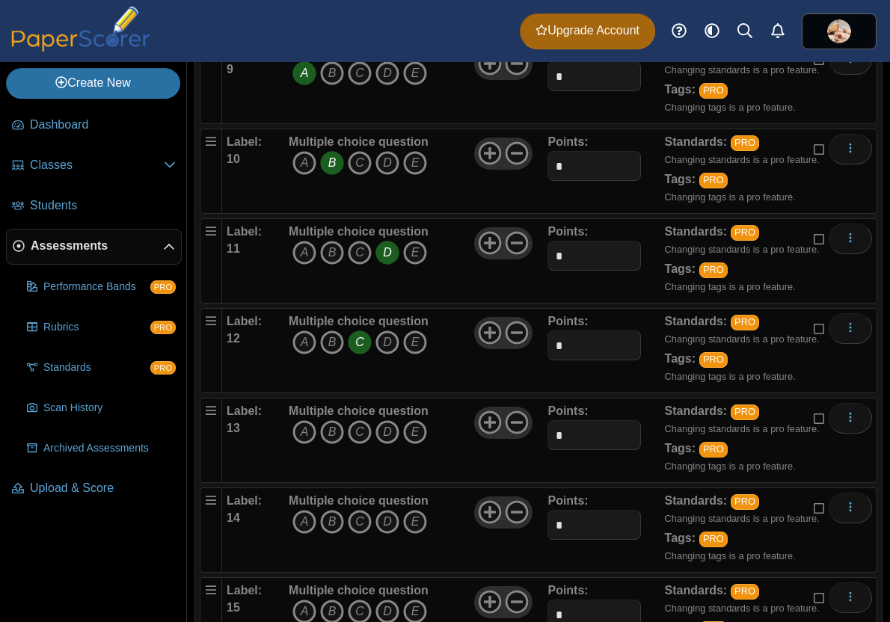
scroll to position [1018, 0]
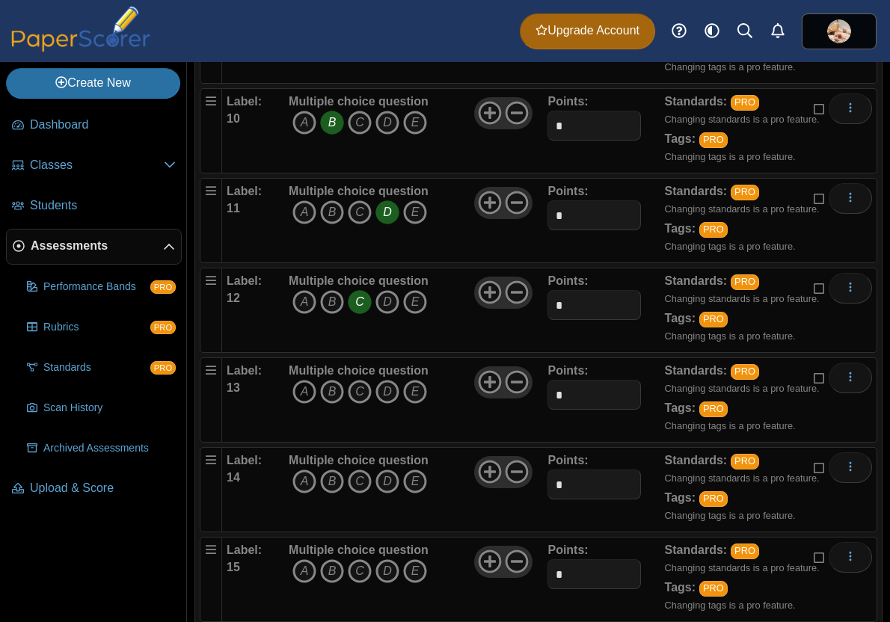
click at [305, 390] on icon "A" at bounding box center [304, 392] width 24 height 24
click at [413, 477] on icon "E" at bounding box center [415, 482] width 24 height 24
click at [329, 572] on icon "B" at bounding box center [332, 571] width 24 height 24
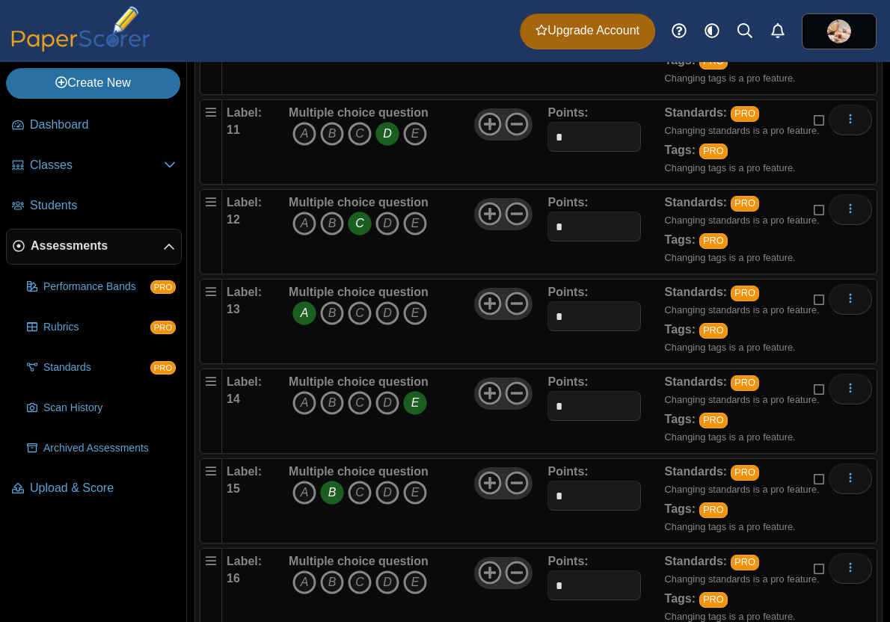
scroll to position [1280, 0]
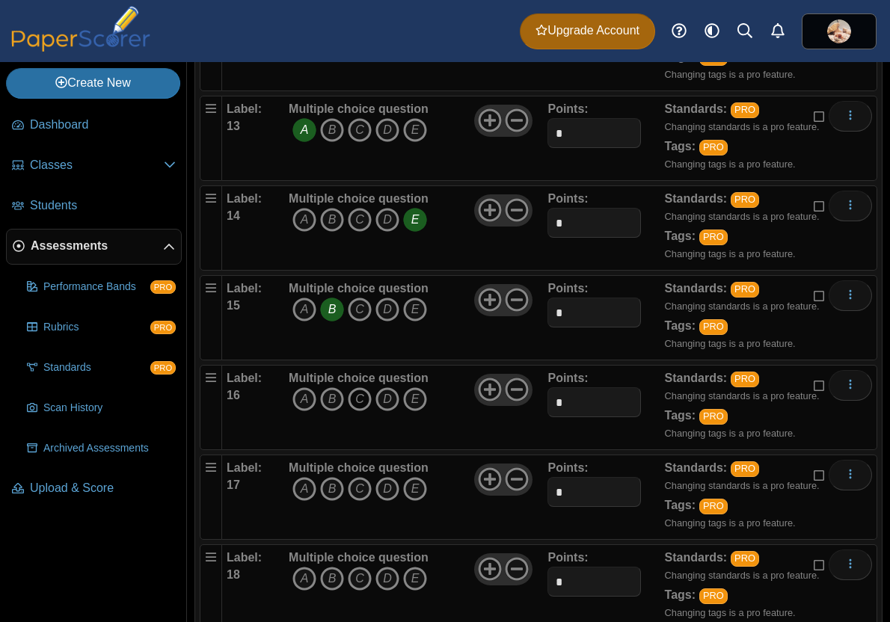
click at [365, 398] on icon "C" at bounding box center [360, 399] width 24 height 24
click at [330, 491] on icon "B" at bounding box center [332, 489] width 24 height 24
click at [414, 575] on icon "E" at bounding box center [415, 579] width 24 height 24
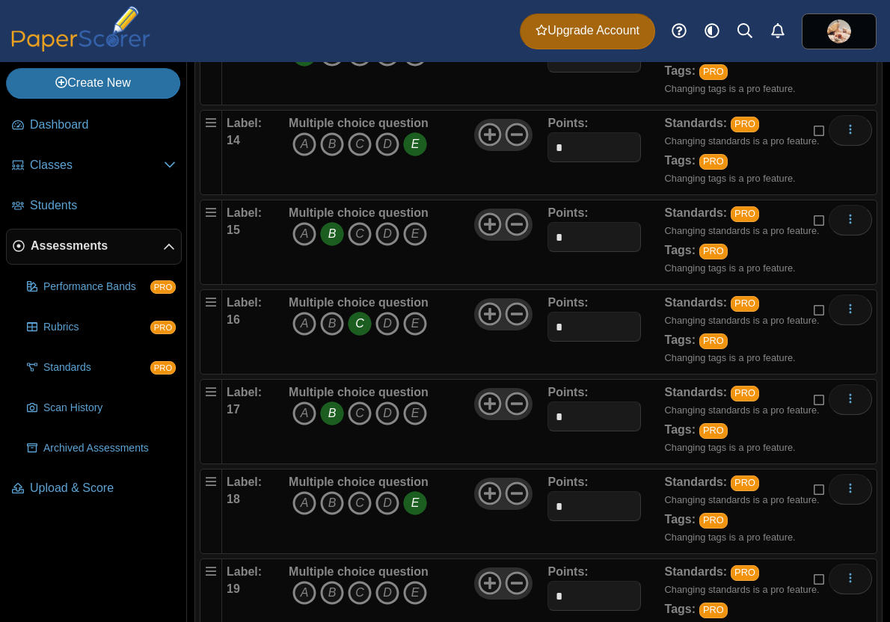
scroll to position [1424, 0]
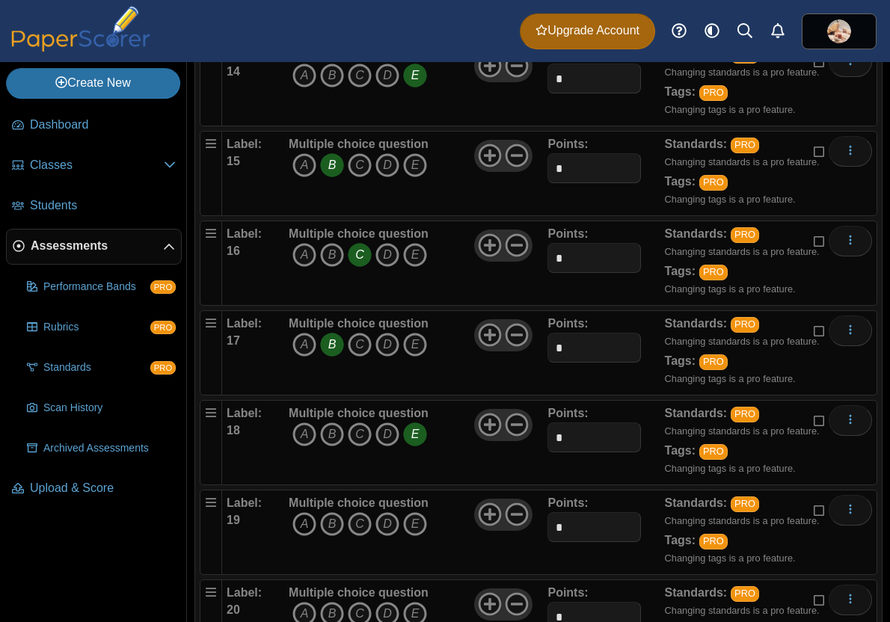
click at [305, 514] on icon "A" at bounding box center [304, 524] width 24 height 24
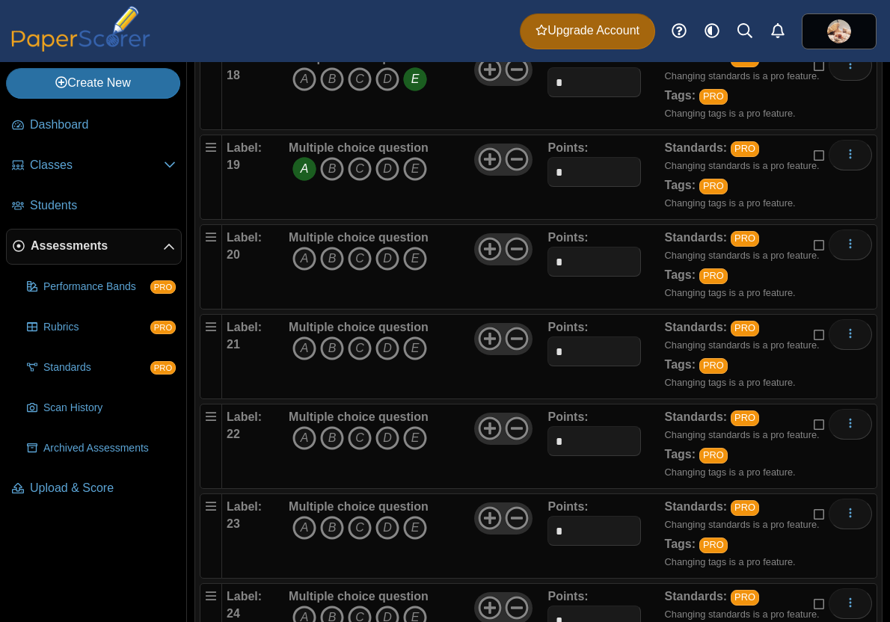
scroll to position [1796, 0]
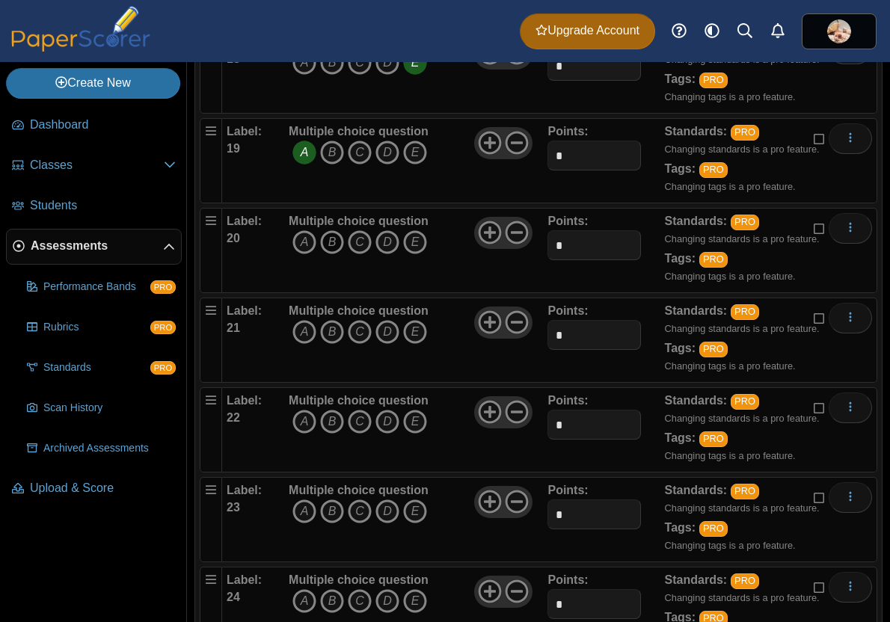
click at [329, 241] on icon "B" at bounding box center [332, 242] width 24 height 24
click at [360, 333] on icon "C" at bounding box center [360, 332] width 24 height 24
click at [383, 416] on icon "D" at bounding box center [387, 422] width 24 height 24
click at [417, 514] on icon "E" at bounding box center [415, 511] width 24 height 24
click at [410, 596] on icon "E" at bounding box center [415, 601] width 24 height 24
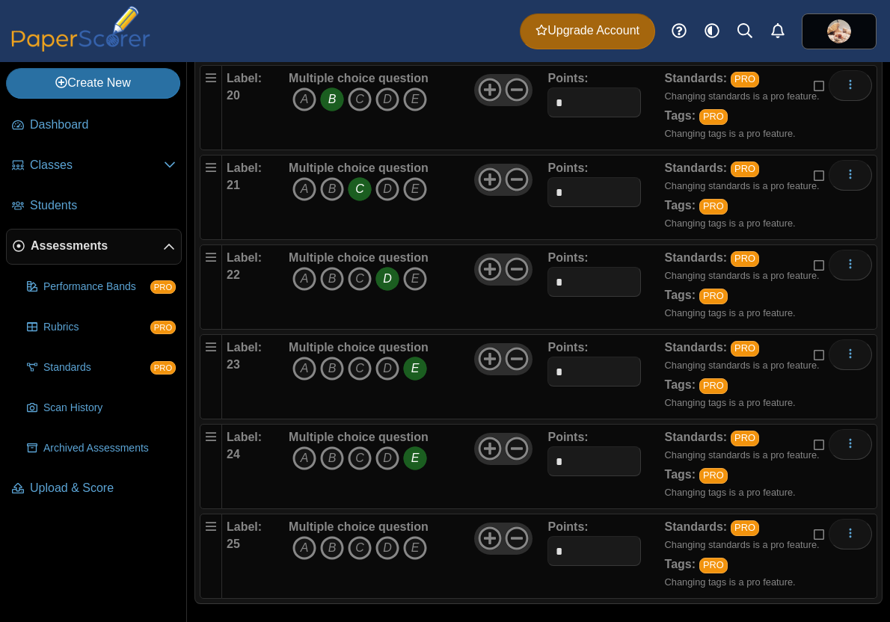
scroll to position [1950, 0]
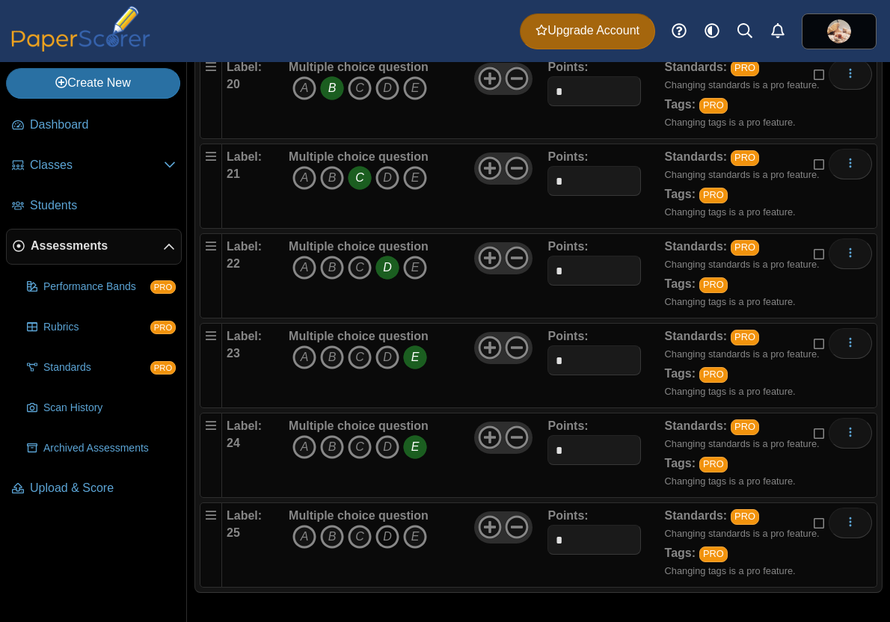
click at [378, 538] on icon "D" at bounding box center [387, 537] width 24 height 24
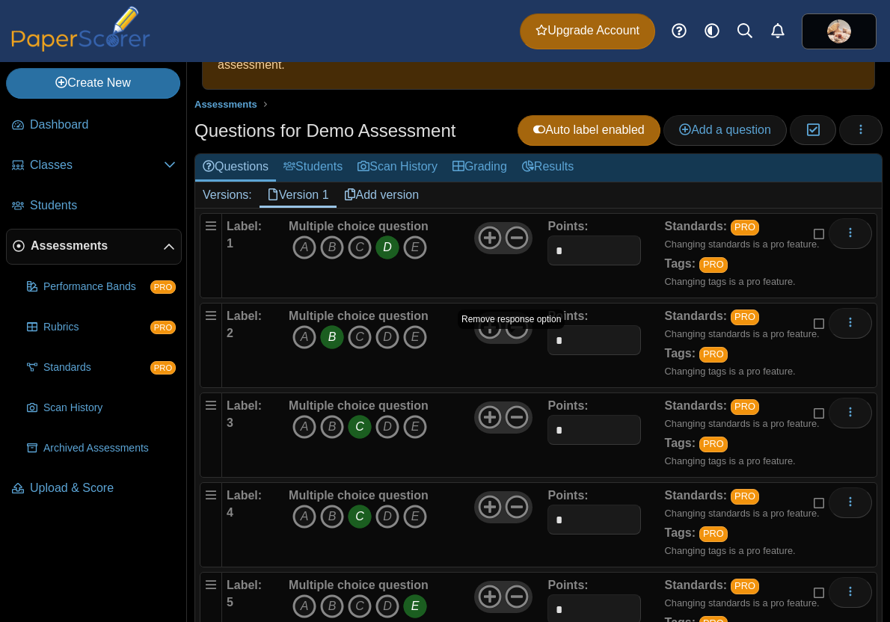
scroll to position [0, 0]
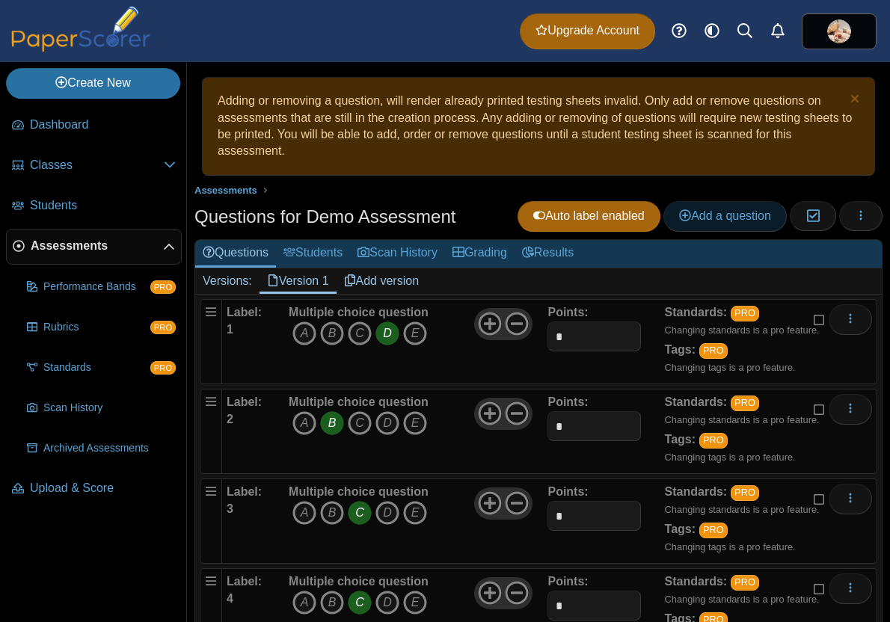
click at [698, 210] on span "Add a question" at bounding box center [725, 215] width 92 height 13
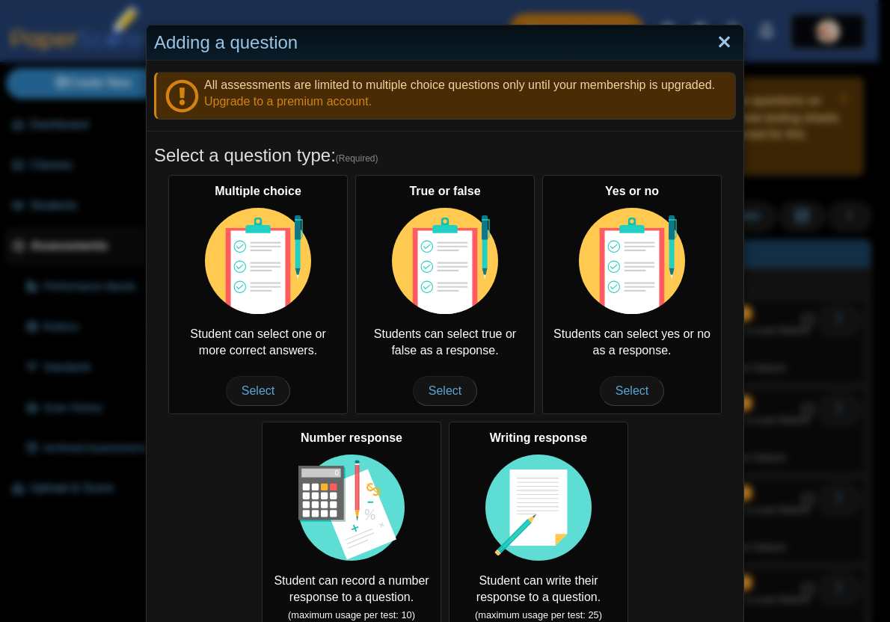
click at [723, 43] on link "Close" at bounding box center [723, 42] width 23 height 25
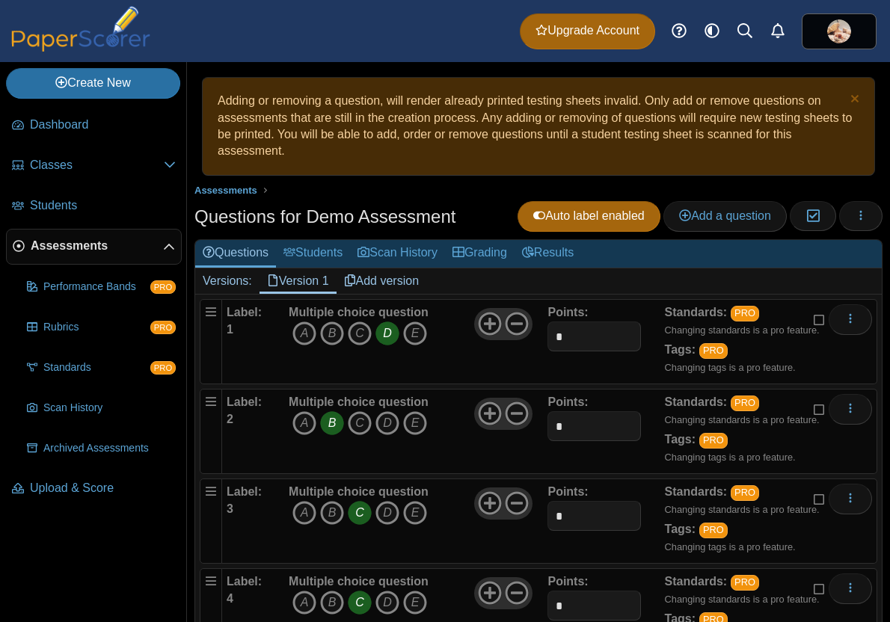
click at [390, 276] on link "Add version" at bounding box center [381, 280] width 90 height 25
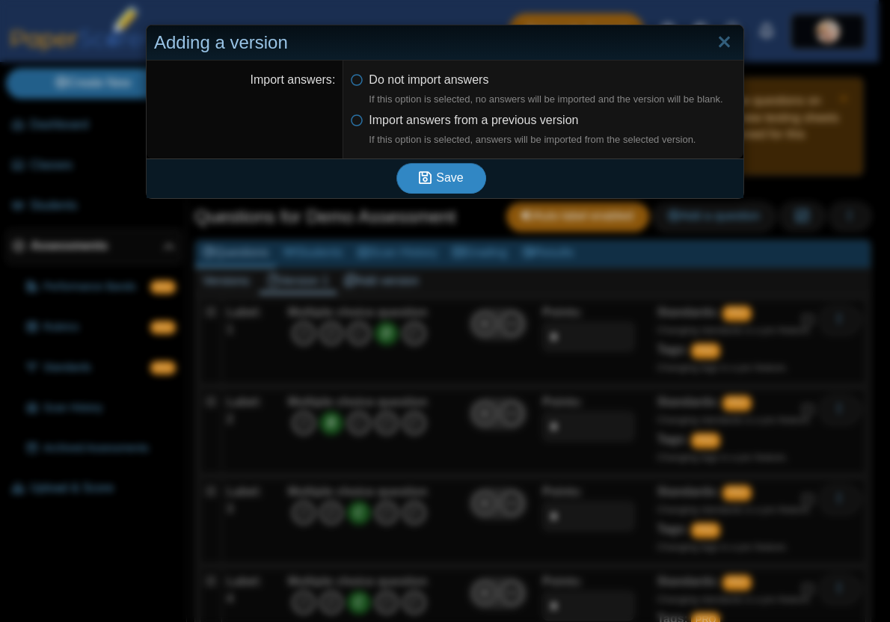
click at [446, 179] on span "Save" at bounding box center [449, 177] width 27 height 13
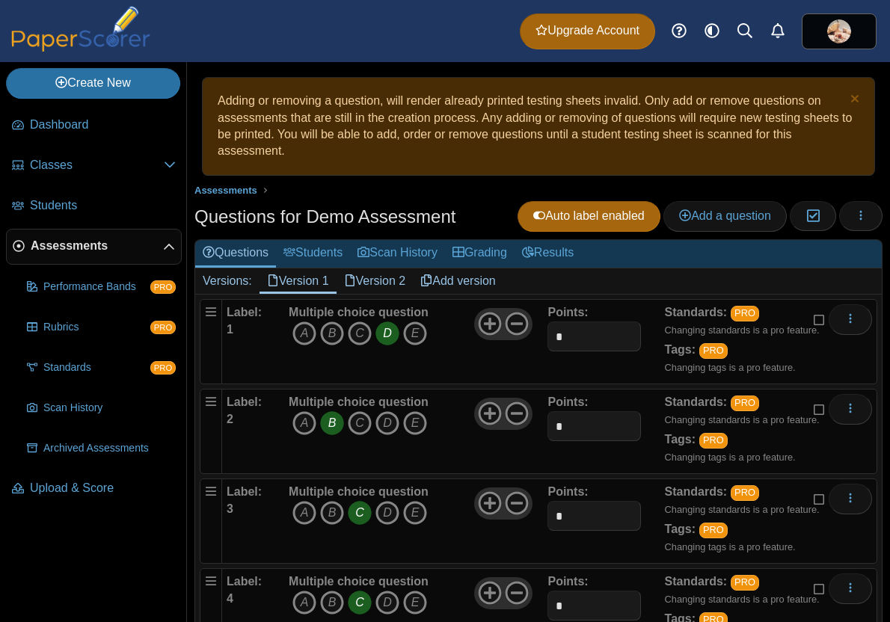
click at [386, 282] on link "Version 2" at bounding box center [374, 280] width 77 height 25
click at [360, 333] on icon "C" at bounding box center [360, 333] width 24 height 24
click at [381, 425] on icon "D" at bounding box center [387, 423] width 24 height 24
click at [327, 511] on icon "B" at bounding box center [332, 513] width 24 height 24
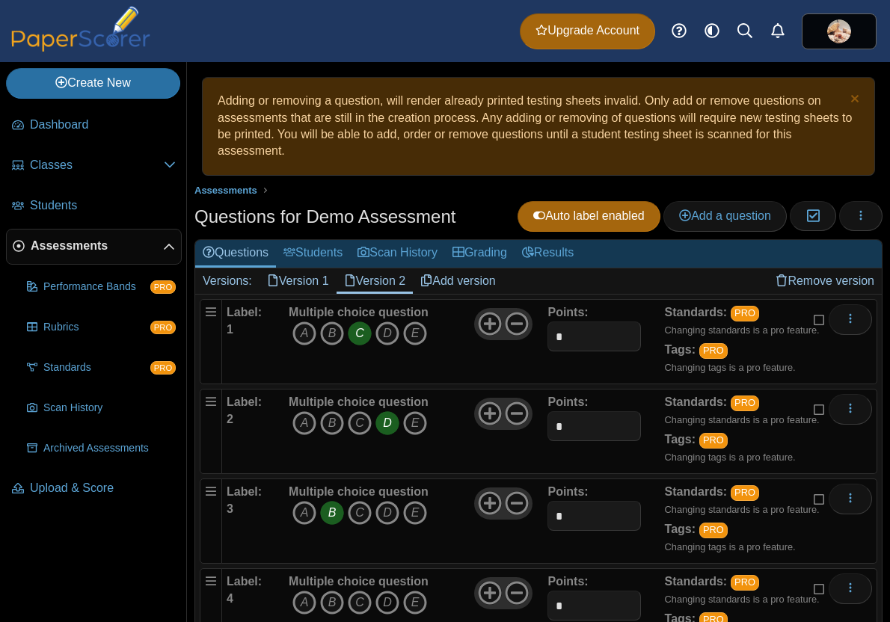
click at [381, 599] on icon "D" at bounding box center [387, 603] width 24 height 24
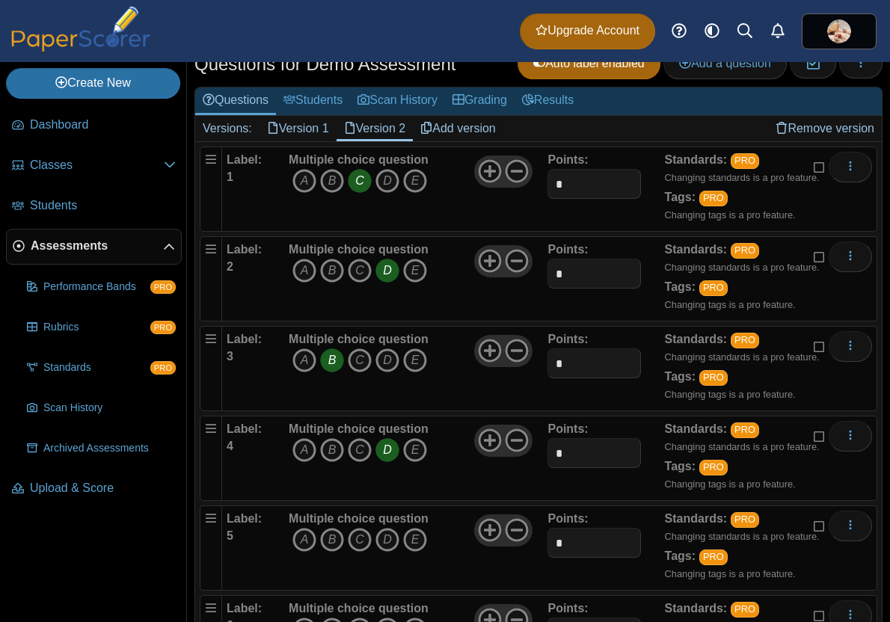
scroll to position [215, 0]
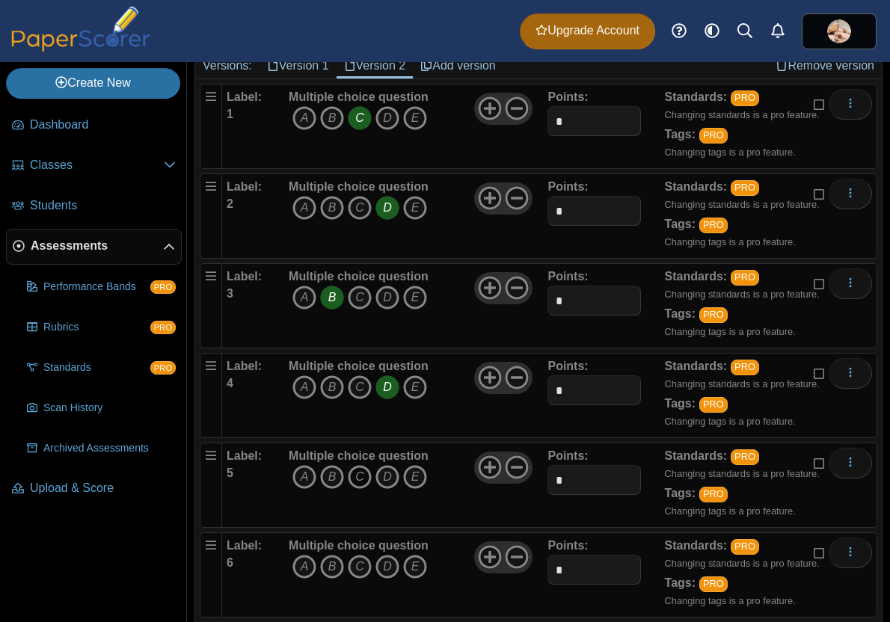
click at [354, 480] on icon "C" at bounding box center [360, 477] width 24 height 24
click at [410, 571] on icon "E" at bounding box center [415, 567] width 24 height 24
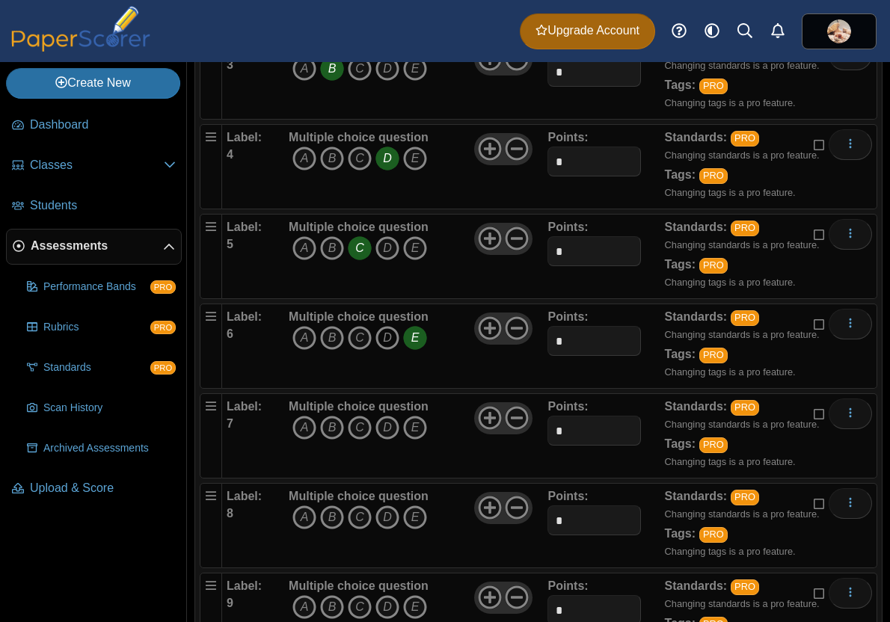
scroll to position [450, 0]
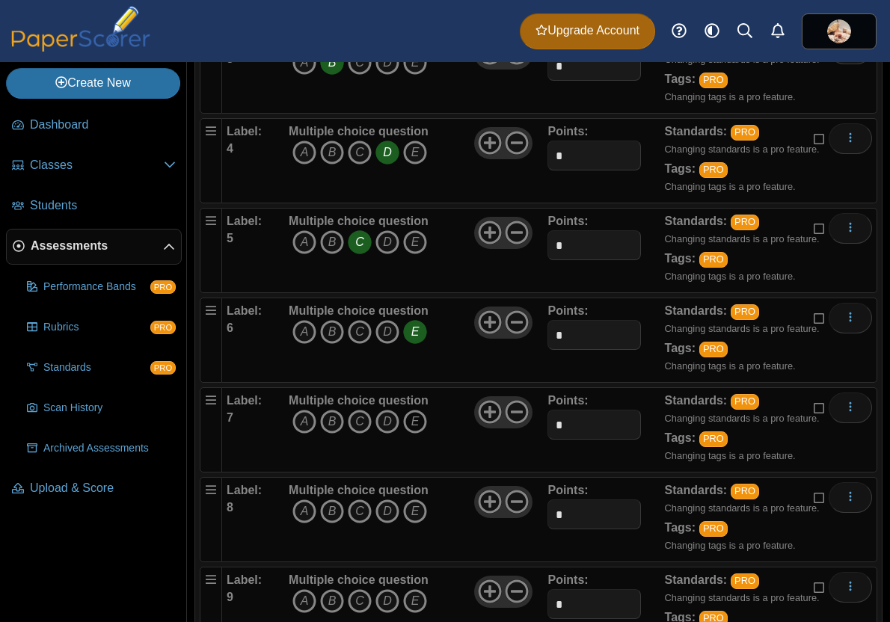
click at [419, 422] on icon "E" at bounding box center [415, 422] width 24 height 24
click at [307, 506] on icon "A" at bounding box center [304, 511] width 24 height 24
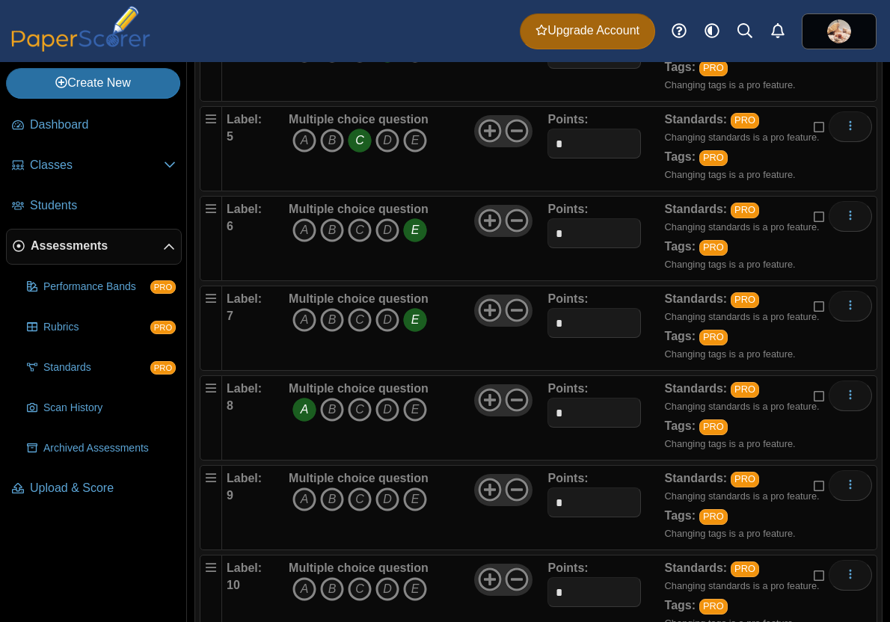
scroll to position [552, 0]
click at [354, 499] on icon "C" at bounding box center [360, 499] width 24 height 24
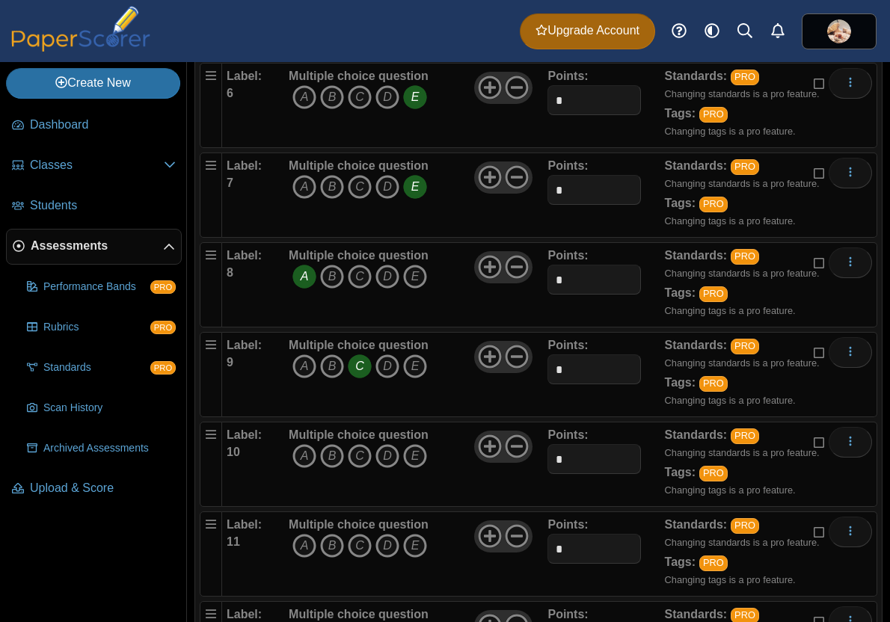
scroll to position [743, 0]
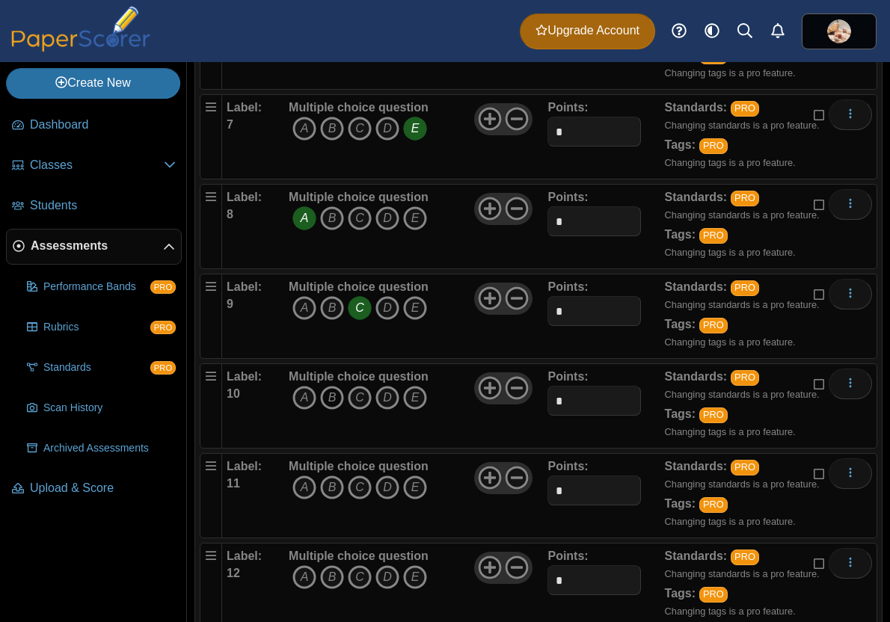
click at [323, 400] on icon "B" at bounding box center [332, 398] width 24 height 24
click at [390, 484] on icon "D" at bounding box center [387, 487] width 24 height 24
click at [307, 576] on icon "A" at bounding box center [304, 577] width 24 height 24
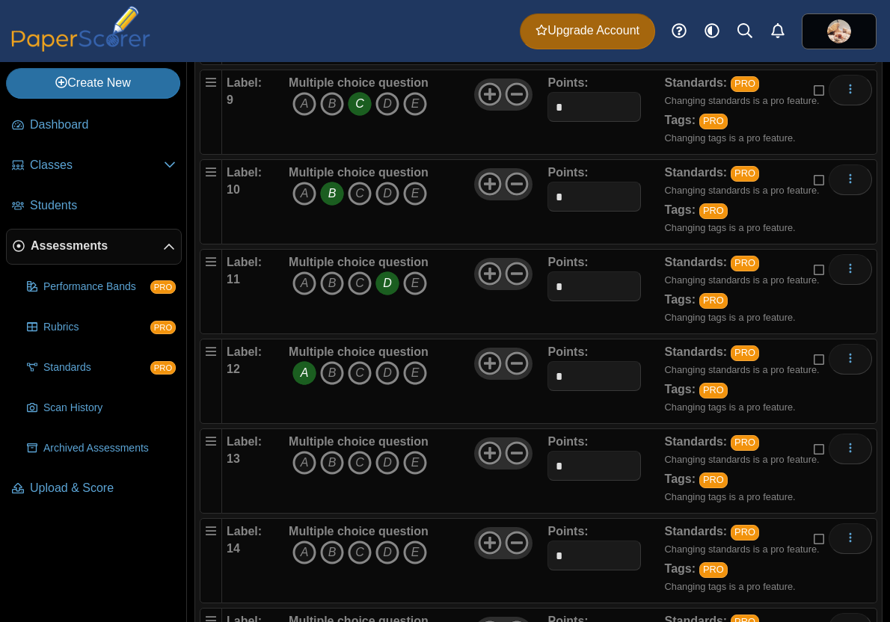
scroll to position [1067, 0]
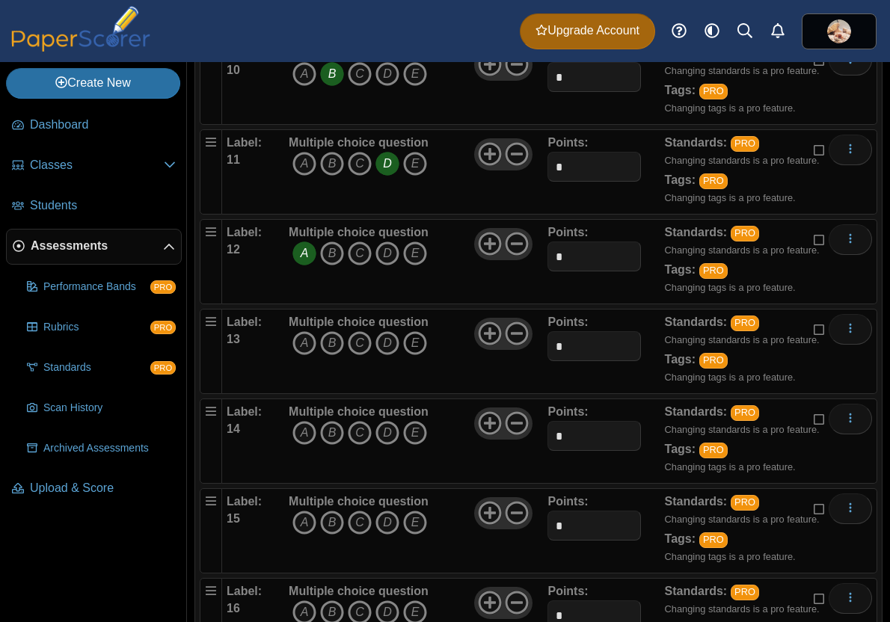
click at [412, 343] on icon "E" at bounding box center [415, 343] width 24 height 24
click at [327, 431] on icon "B" at bounding box center [332, 433] width 24 height 24
click at [301, 518] on icon "A" at bounding box center [304, 523] width 24 height 24
click at [328, 609] on icon "B" at bounding box center [332, 612] width 24 height 24
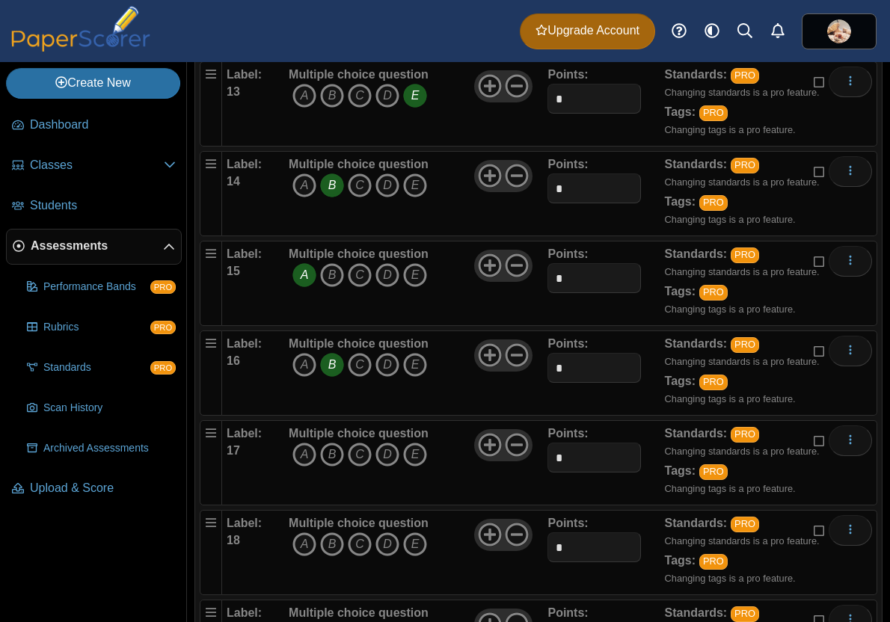
click at [333, 452] on icon "B" at bounding box center [332, 455] width 24 height 24
click at [334, 538] on icon "B" at bounding box center [332, 544] width 24 height 24
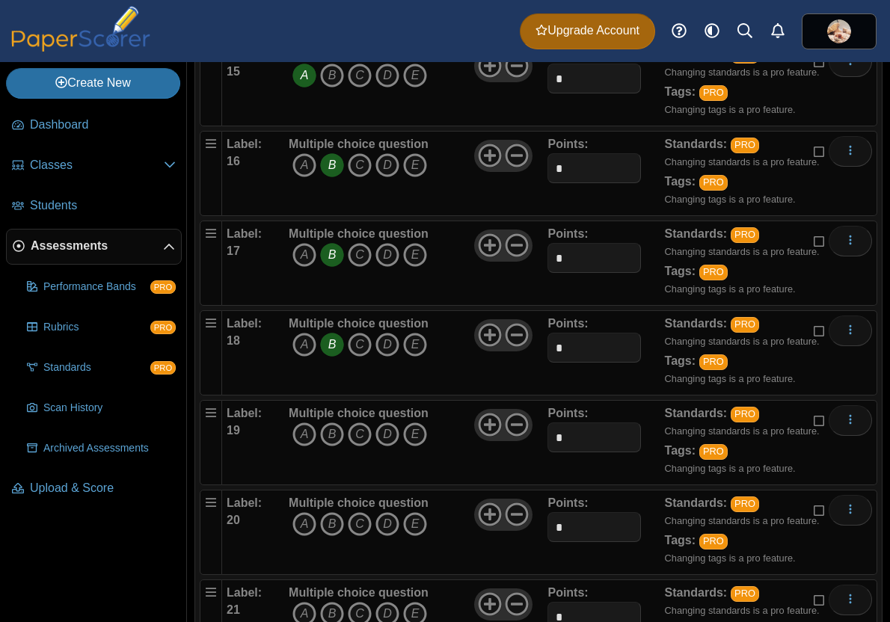
scroll to position [1534, 0]
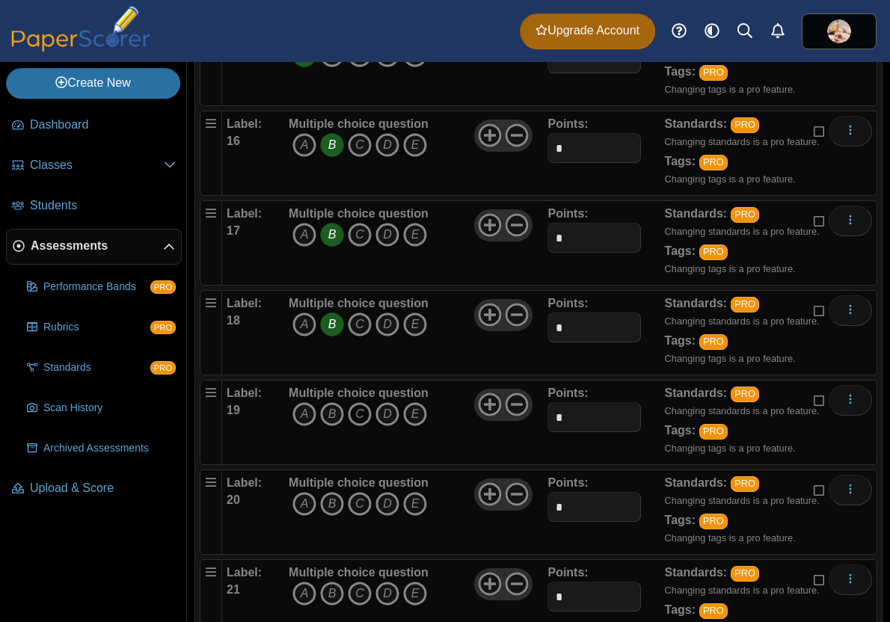
click at [360, 417] on icon "C" at bounding box center [360, 414] width 24 height 24
click at [326, 508] on icon "B" at bounding box center [332, 504] width 24 height 24
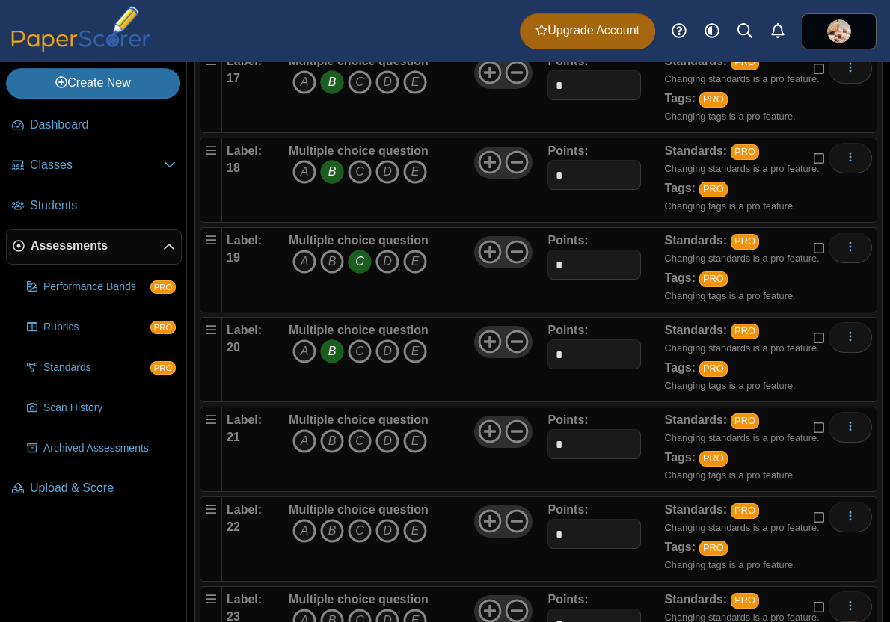
scroll to position [1737, 0]
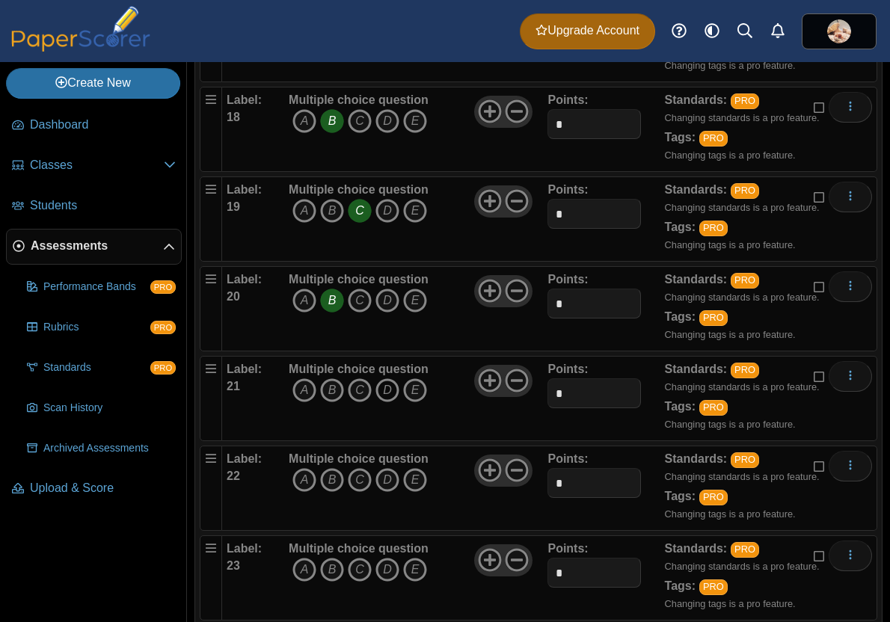
click at [387, 390] on icon "D" at bounding box center [387, 390] width 24 height 24
click at [302, 570] on icon "A" at bounding box center [304, 570] width 24 height 24
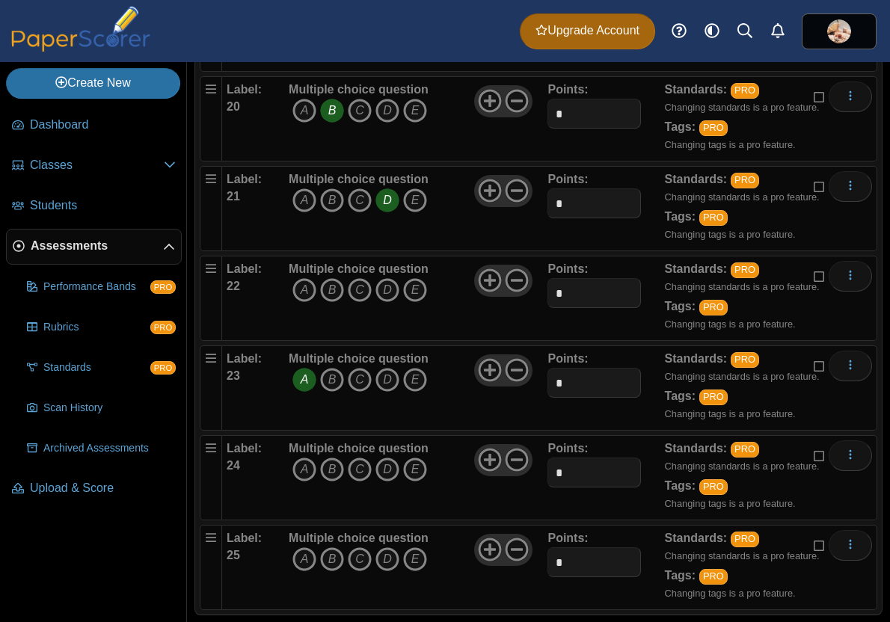
scroll to position [1950, 0]
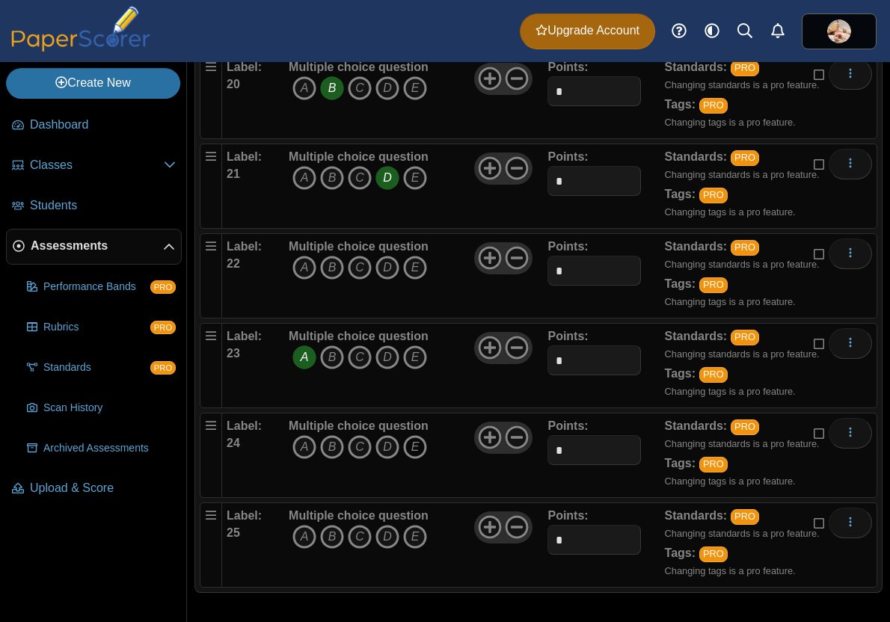
click at [411, 446] on icon "E" at bounding box center [415, 447] width 24 height 24
click at [411, 536] on icon "E" at bounding box center [415, 537] width 24 height 24
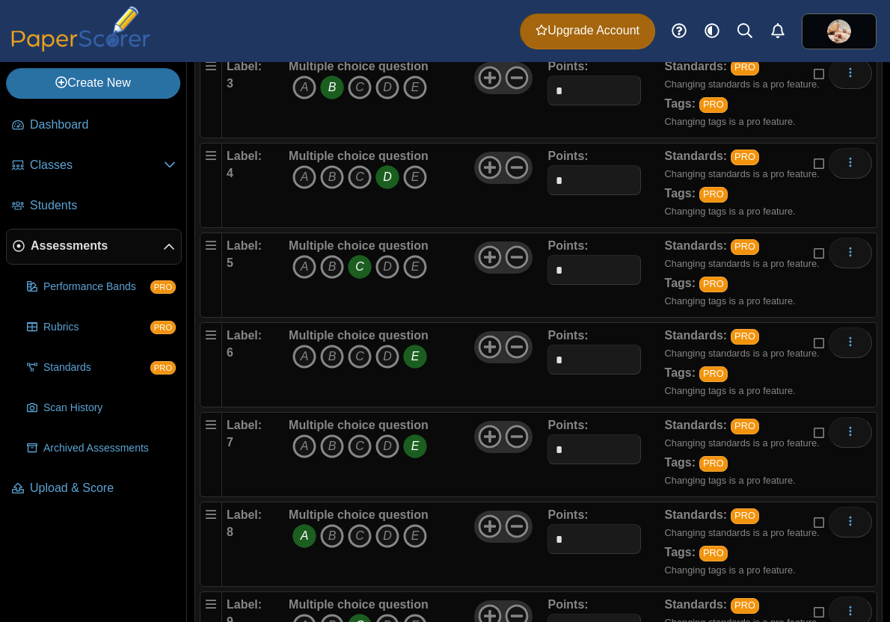
scroll to position [0, 0]
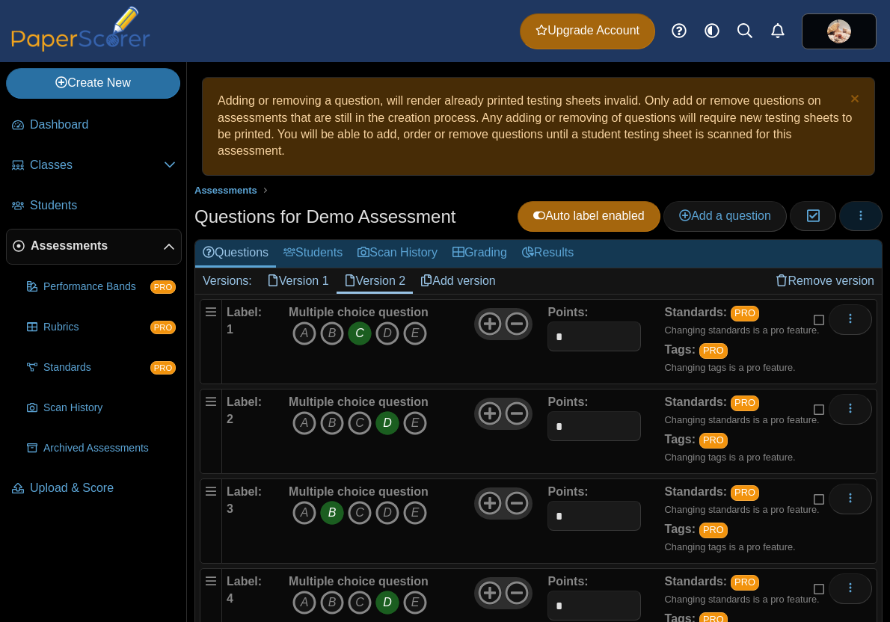
click at [855, 219] on icon "button" at bounding box center [861, 215] width 12 height 12
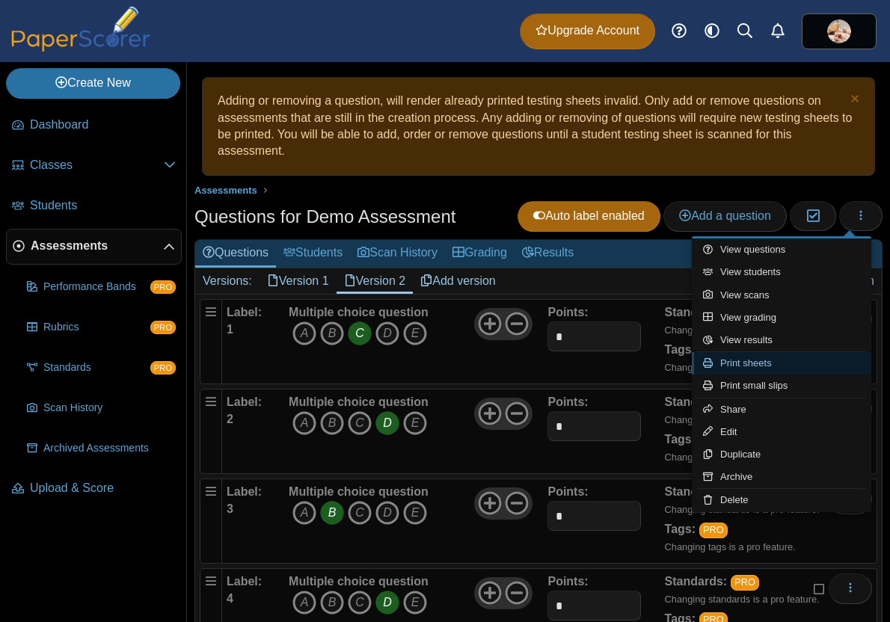
click at [769, 362] on link "Print sheets" at bounding box center [781, 363] width 179 height 22
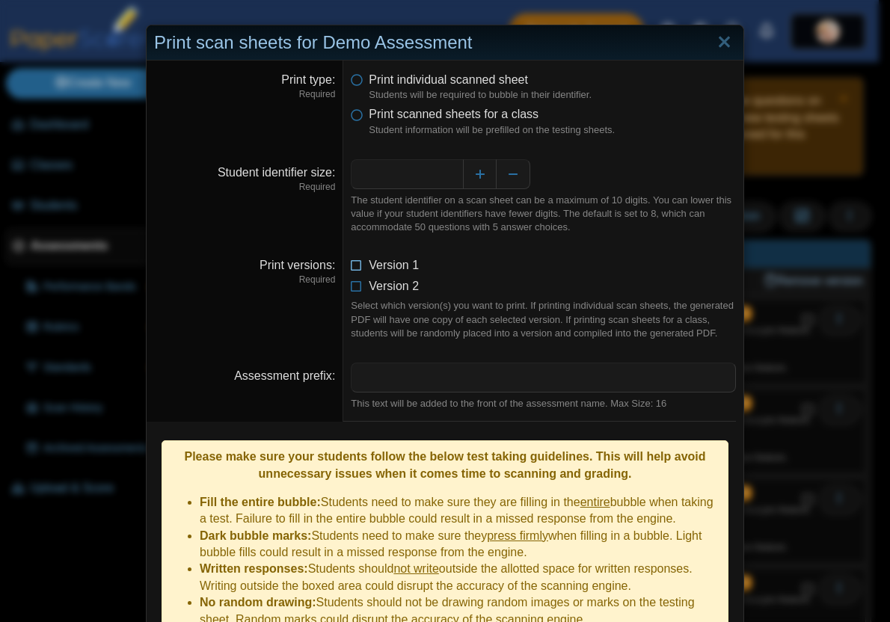
click at [353, 267] on icon at bounding box center [357, 262] width 12 height 10
click at [353, 289] on icon at bounding box center [357, 283] width 12 height 10
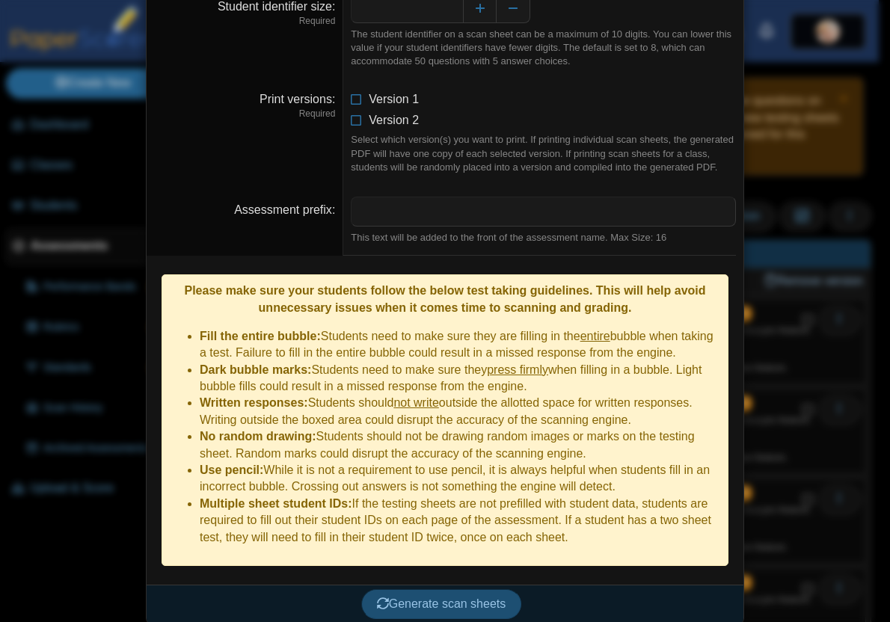
click at [463, 597] on span "Generate scan sheets" at bounding box center [441, 603] width 129 height 13
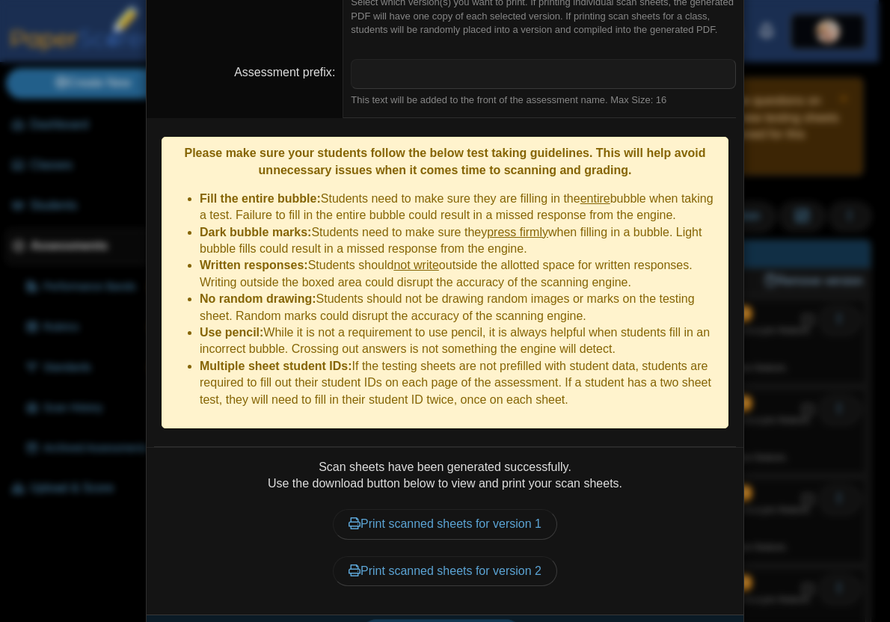
scroll to position [333, 0]
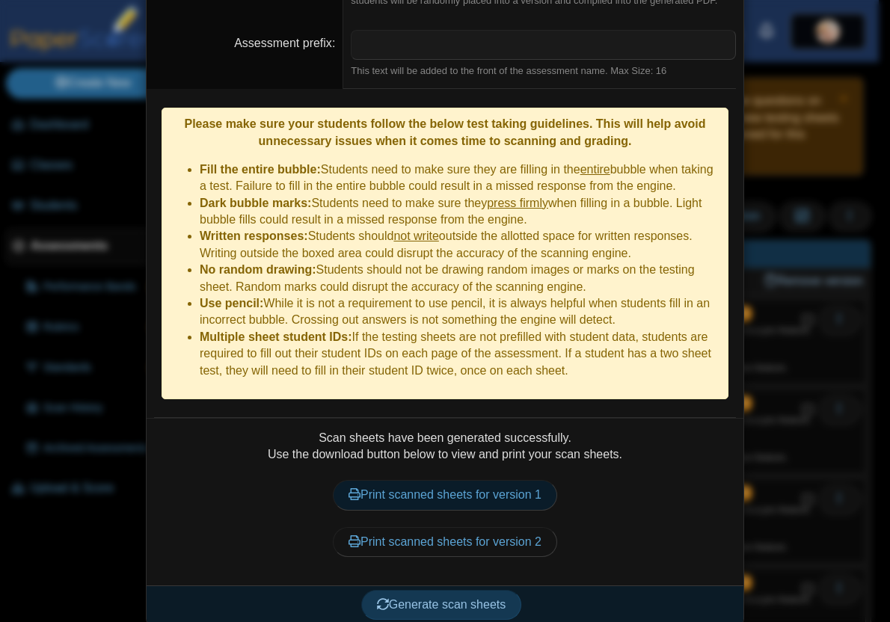
click at [471, 483] on link "Print scanned sheets for version 1" at bounding box center [445, 495] width 224 height 30
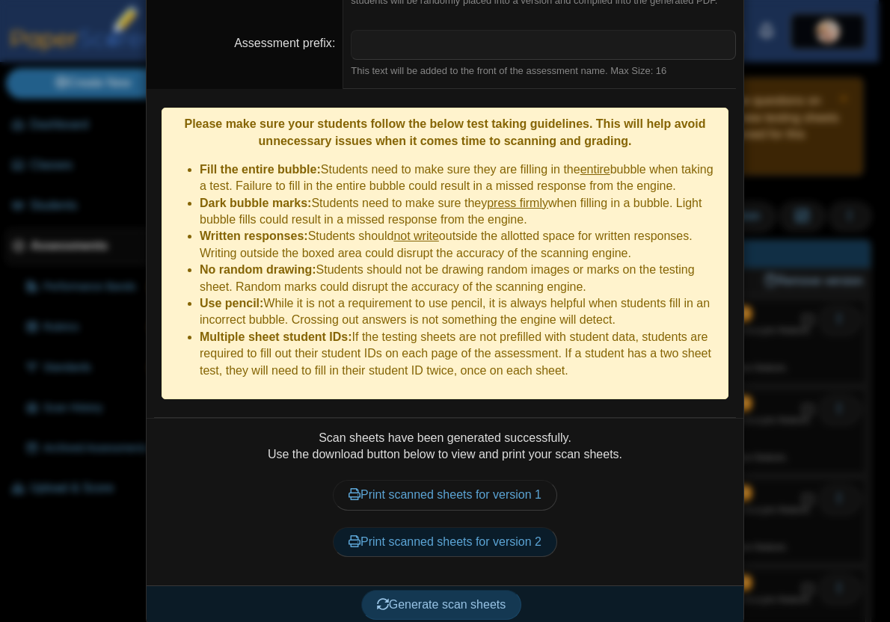
click at [423, 530] on link "Print scanned sheets for version 2" at bounding box center [445, 542] width 224 height 30
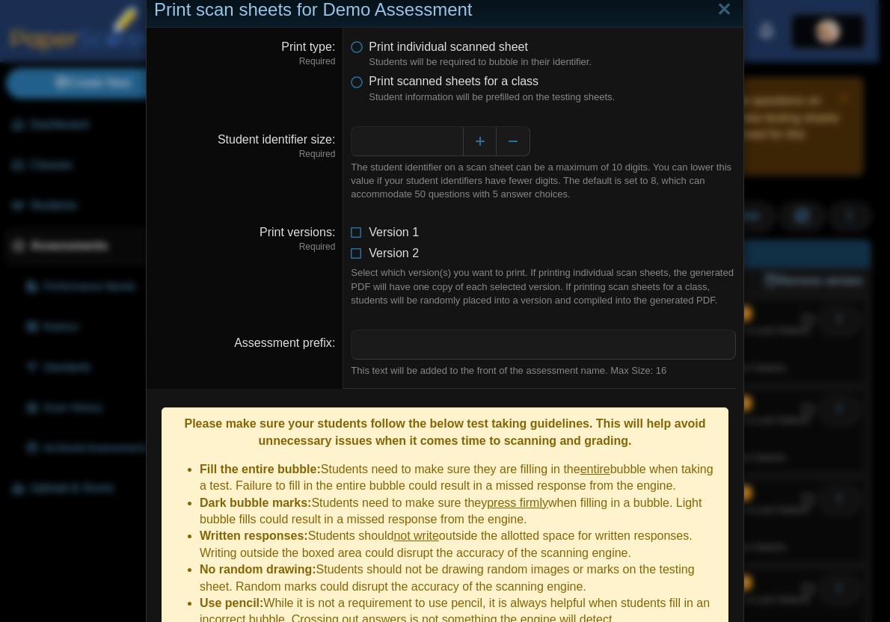
scroll to position [0, 0]
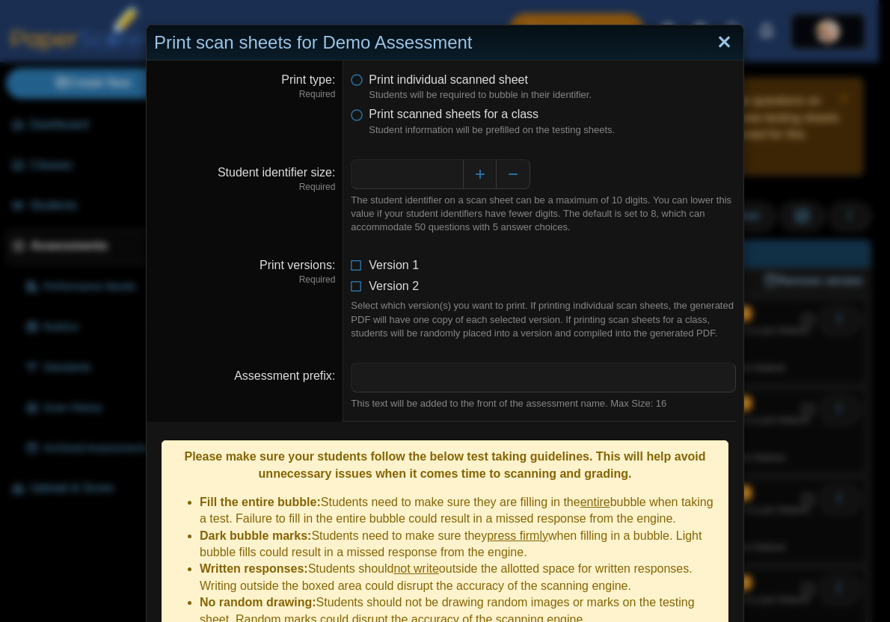
click at [716, 42] on link "Close" at bounding box center [723, 42] width 23 height 25
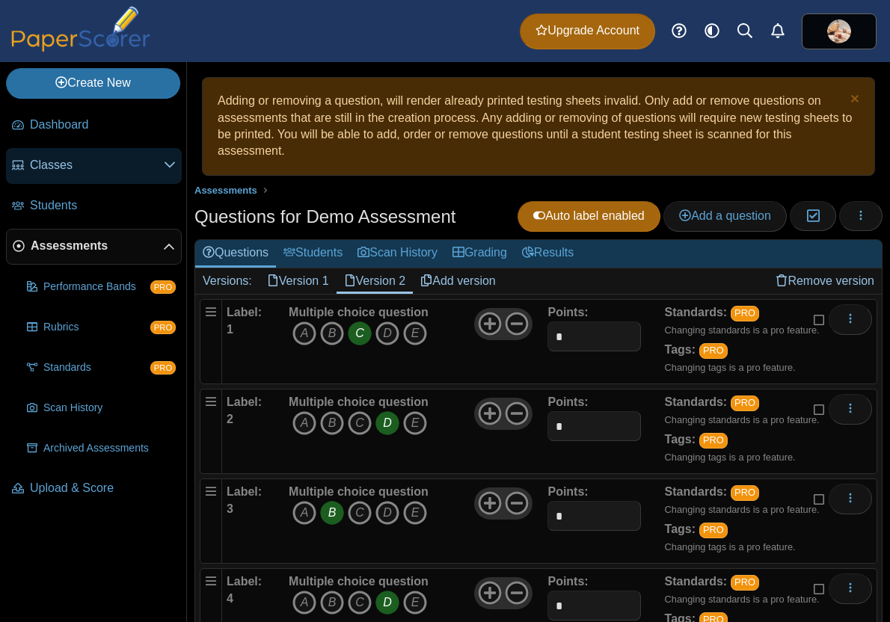
click at [173, 164] on use at bounding box center [169, 165] width 10 height 6
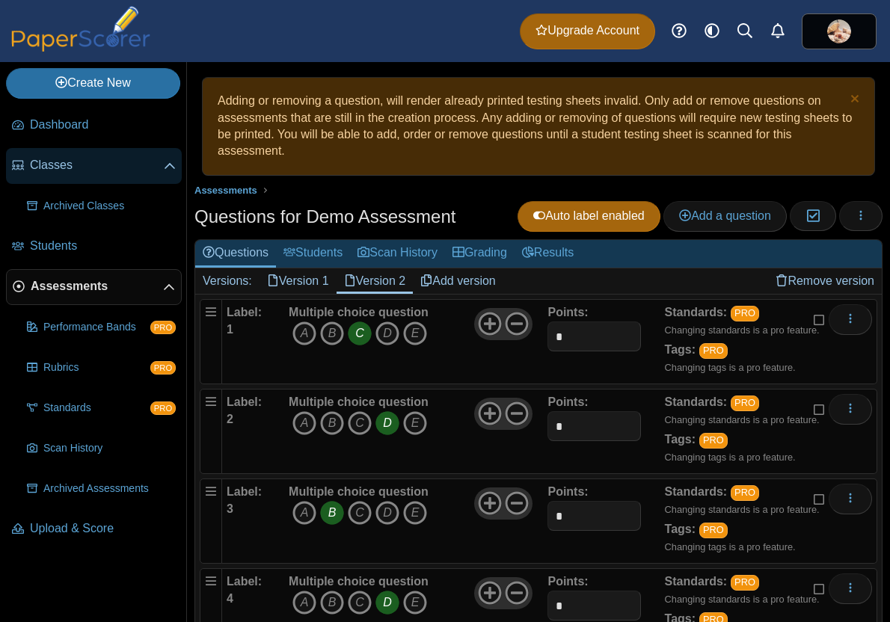
click at [173, 164] on use at bounding box center [169, 166] width 10 height 6
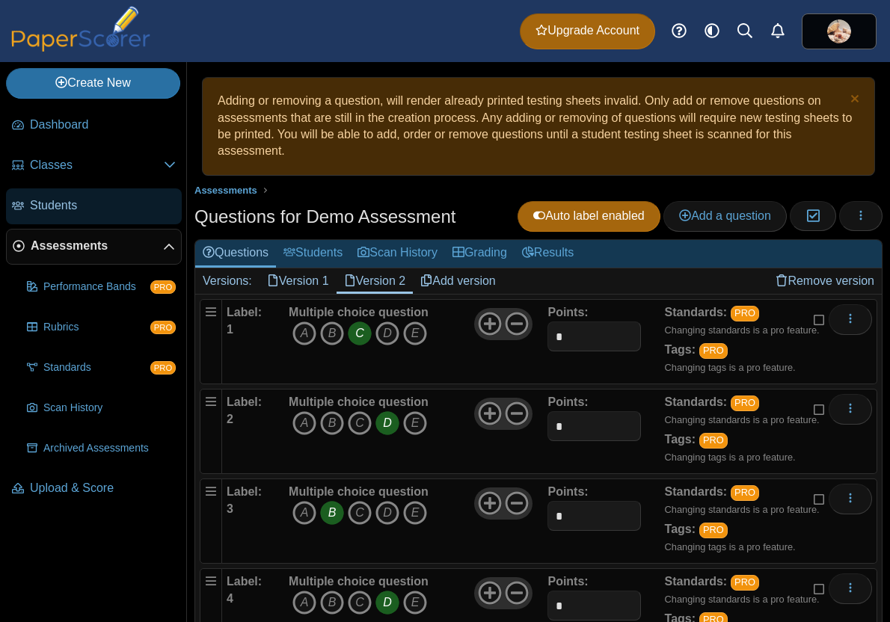
click at [138, 204] on span "Students" at bounding box center [103, 205] width 146 height 16
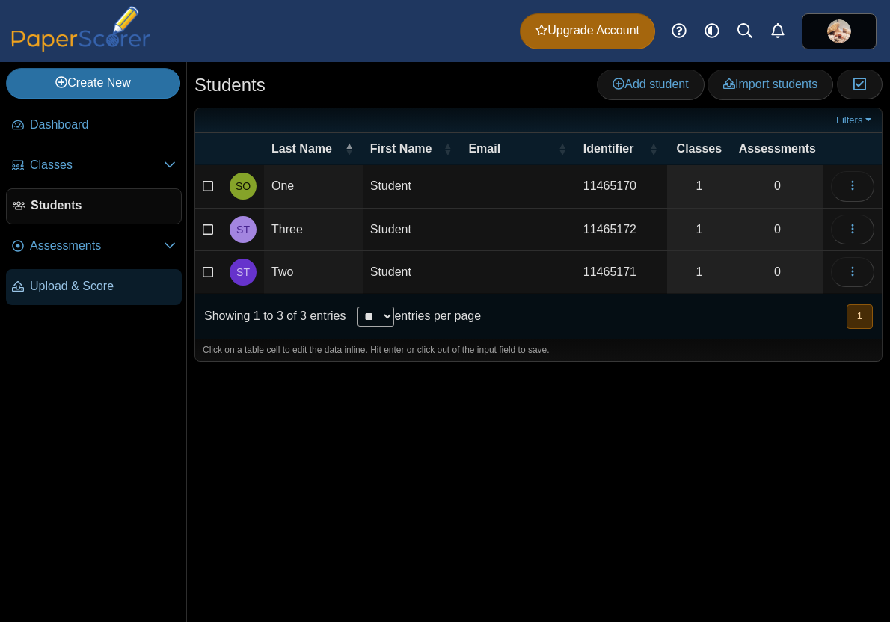
click at [111, 284] on span "Upload & Score" at bounding box center [103, 286] width 146 height 16
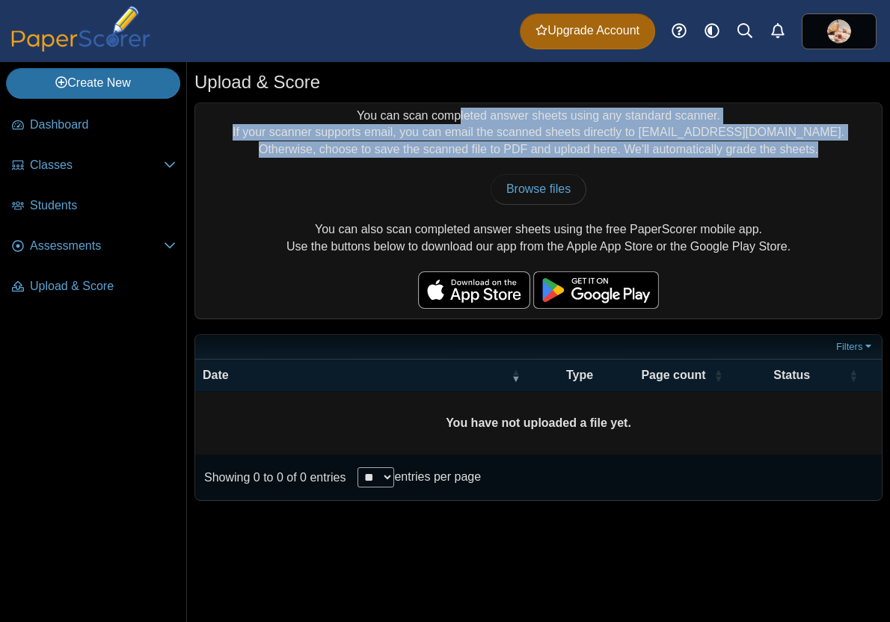
drag, startPoint x: 817, startPoint y: 149, endPoint x: 342, endPoint y: 114, distance: 476.0
click at [342, 114] on div "You can scan completed answer sheets using any standard scanner. If your scanne…" at bounding box center [538, 210] width 686 height 215
copy div "You can scan completed answer sheets using any standard scanner. If your scanne…"
